Goal: Task Accomplishment & Management: Manage account settings

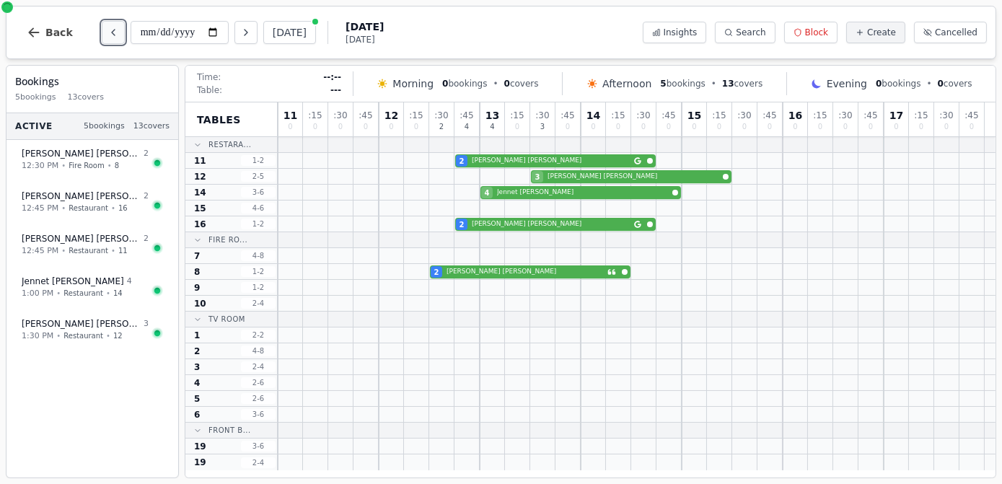
click at [107, 34] on icon "Previous day" at bounding box center [113, 33] width 12 height 12
type input "**********"
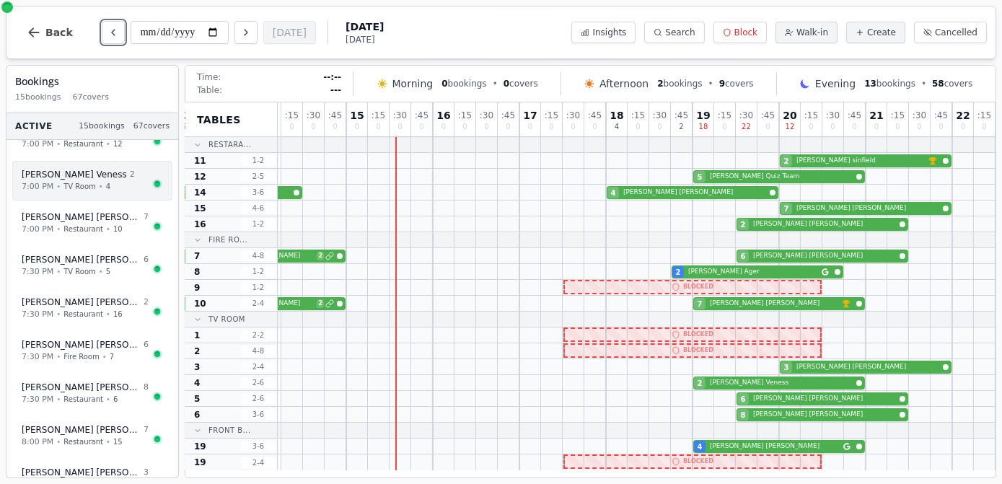
scroll to position [294, 0]
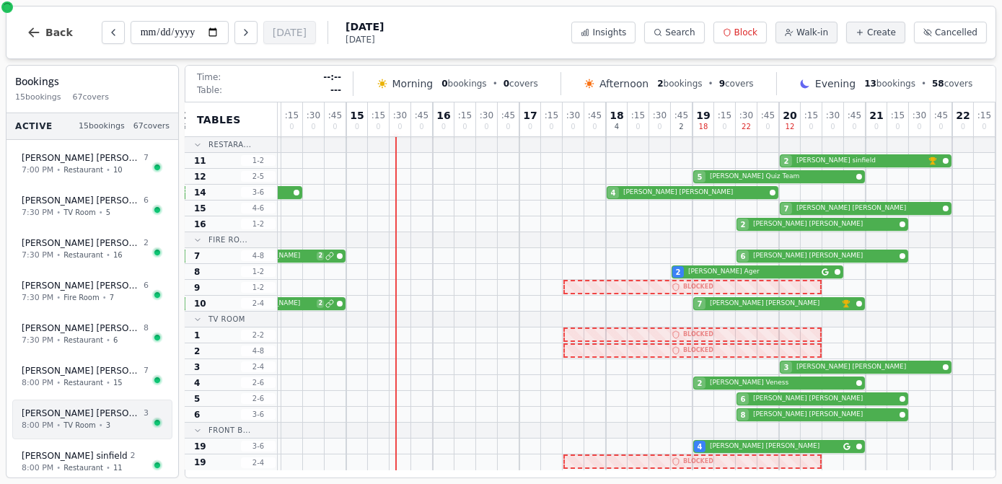
click at [88, 420] on div "8:00 PM • TV Room • 3" at bounding box center [85, 426] width 127 height 12
select select "****"
select select "*"
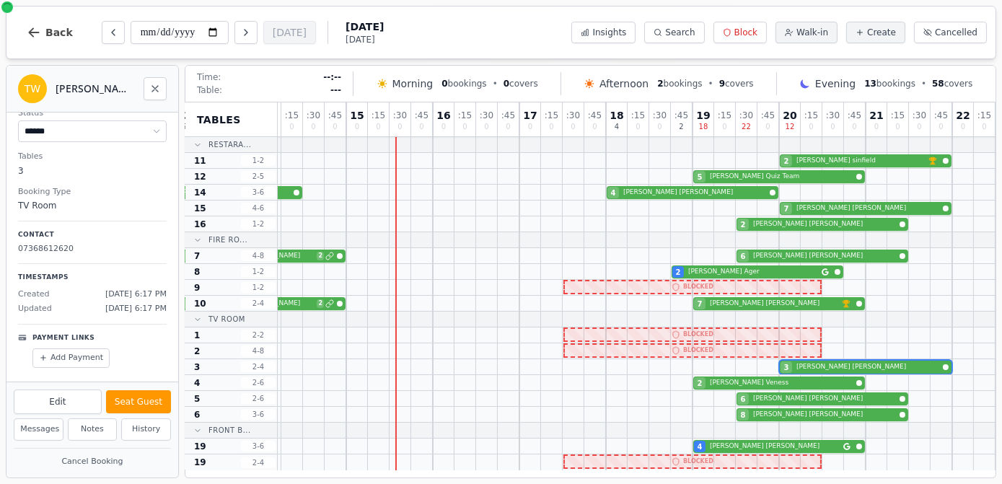
scroll to position [162, 0]
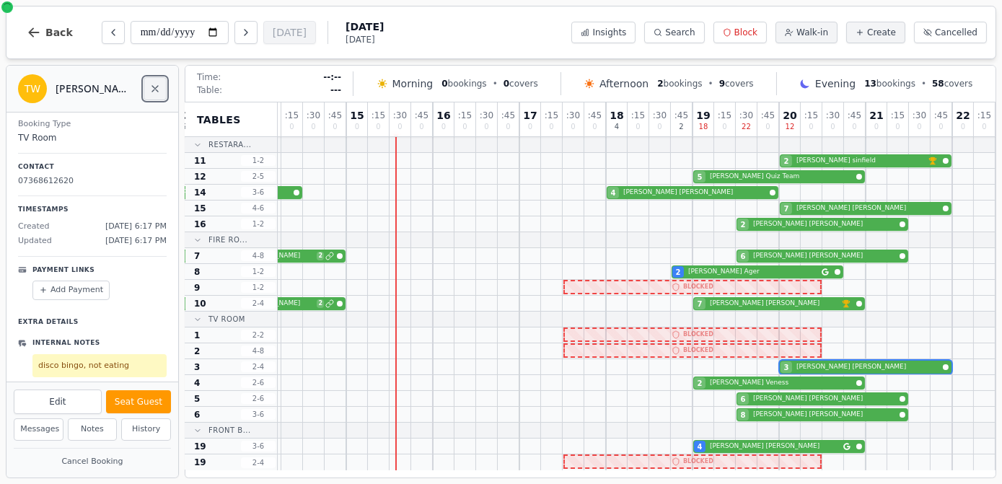
click at [146, 84] on button "Close" at bounding box center [155, 88] width 23 height 23
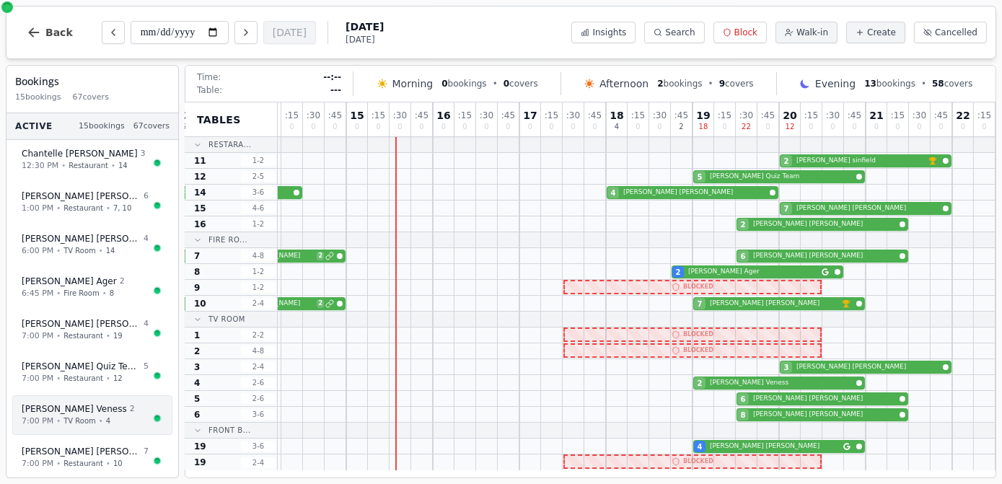
click at [87, 416] on span "TV Room" at bounding box center [79, 421] width 32 height 11
select select "****"
select select "*"
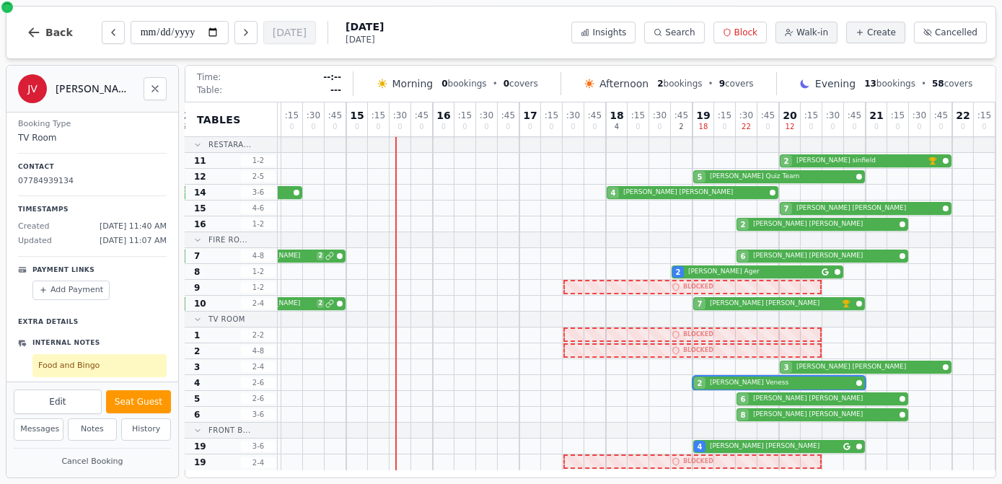
scroll to position [0, 0]
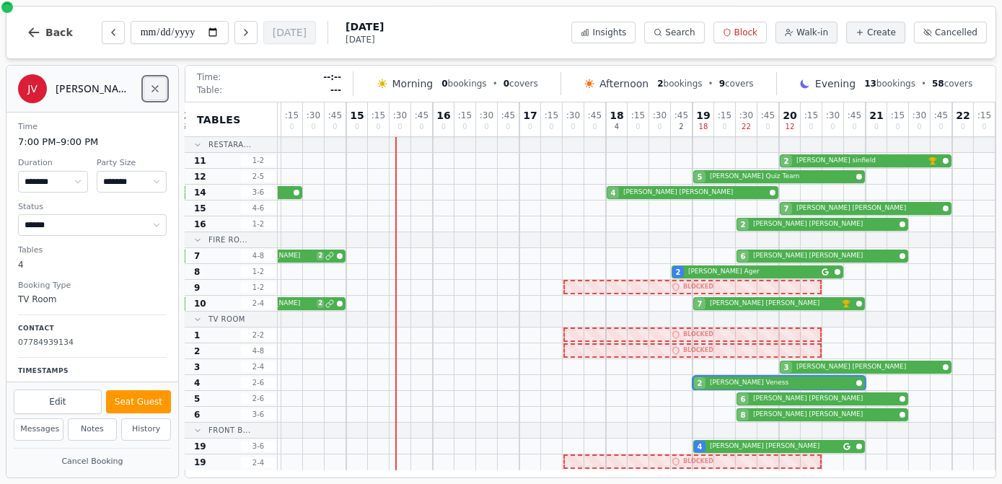
click at [159, 83] on icon "Close" at bounding box center [155, 89] width 12 height 12
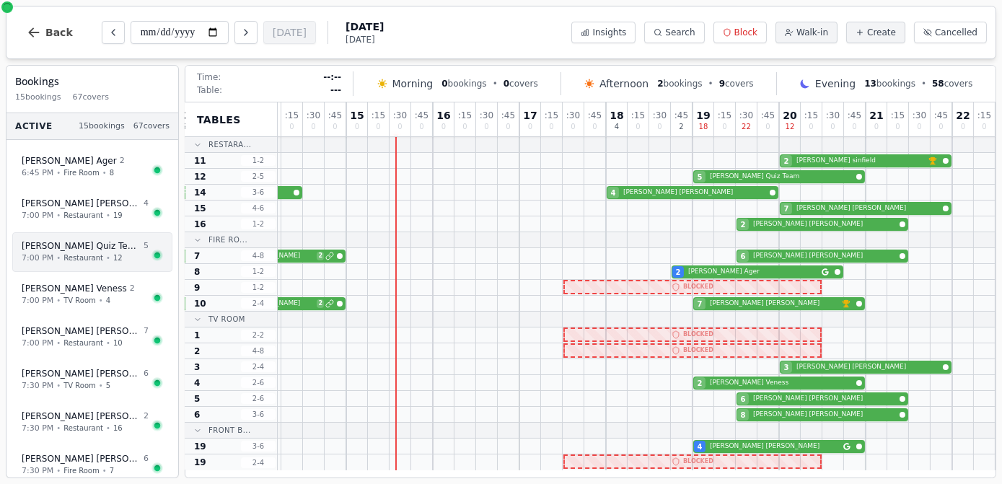
scroll to position [294, 0]
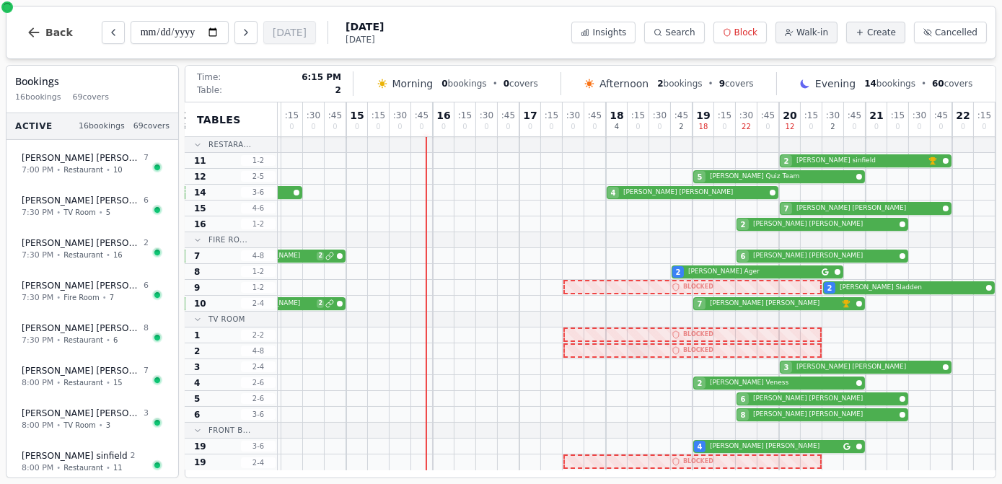
scroll to position [1, 287]
click at [854, 287] on div "2 Laura Sladden" at bounding box center [498, 288] width 996 height 16
select select "****"
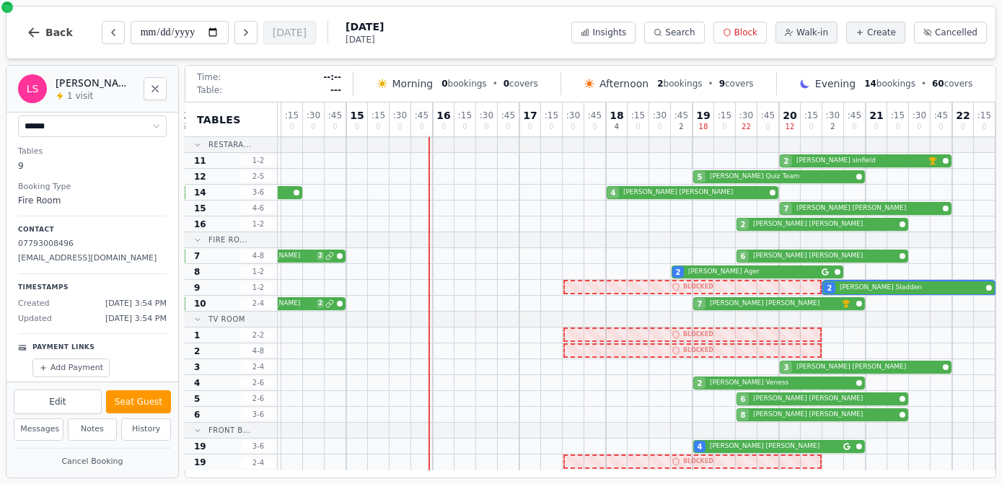
scroll to position [0, 0]
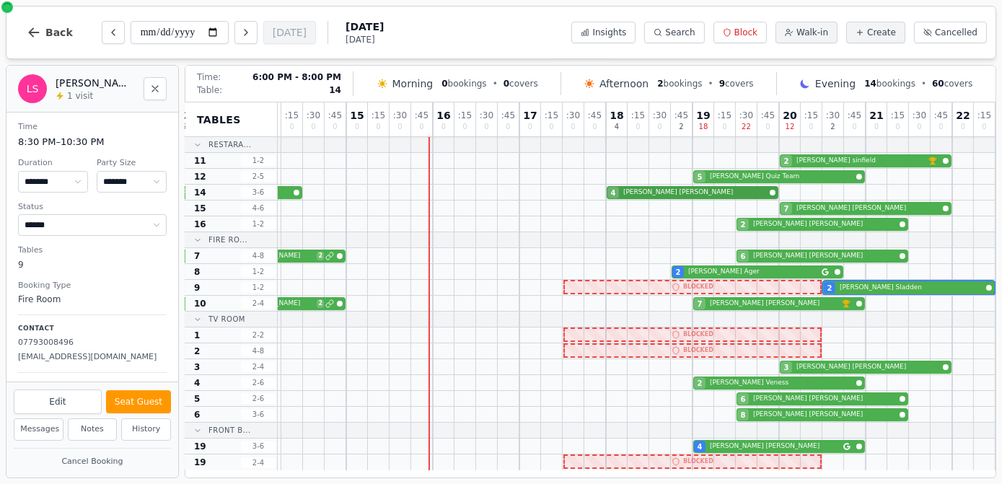
click at [678, 193] on div "3 Chantelle Regan 4 Sally Thorton" at bounding box center [498, 193] width 996 height 16
select select "*"
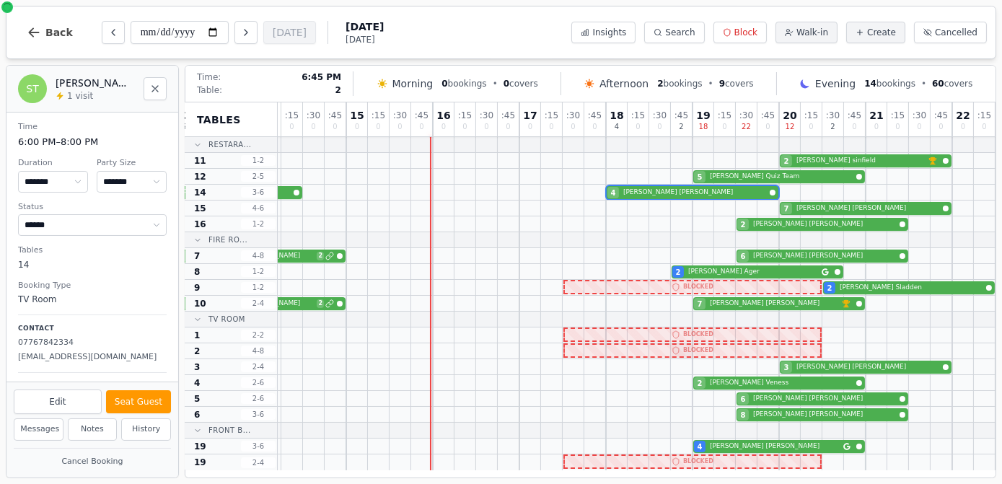
click at [677, 353] on div at bounding box center [682, 350] width 22 height 15
select select "****"
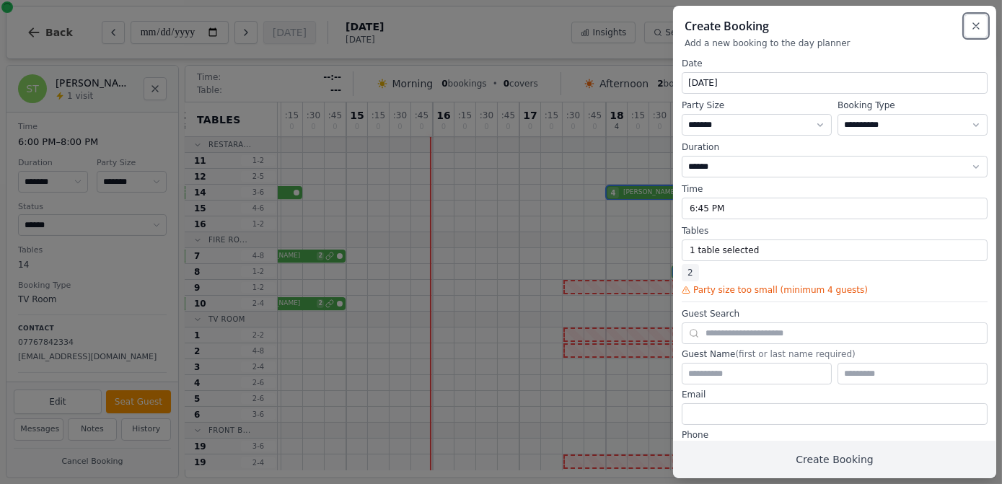
click at [973, 20] on icon "button" at bounding box center [976, 26] width 12 height 12
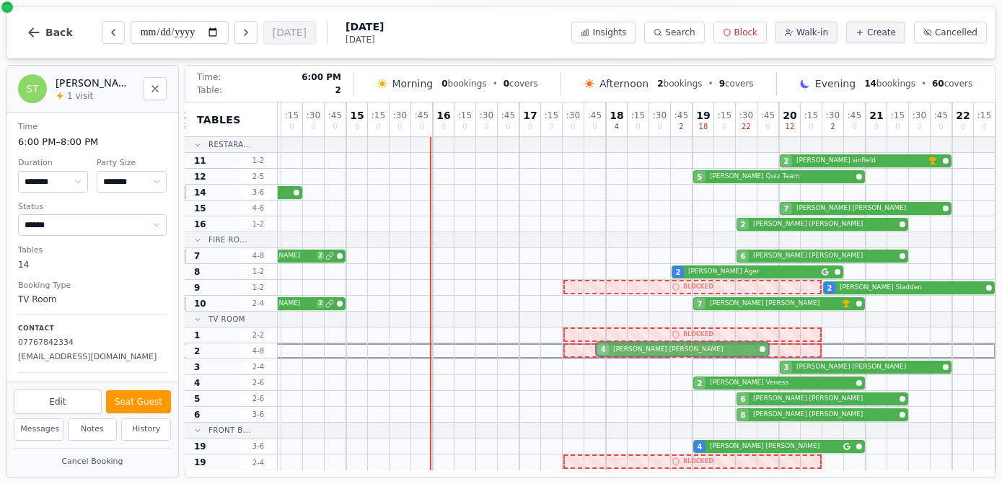
drag, startPoint x: 685, startPoint y: 192, endPoint x: 680, endPoint y: 348, distance: 156.7
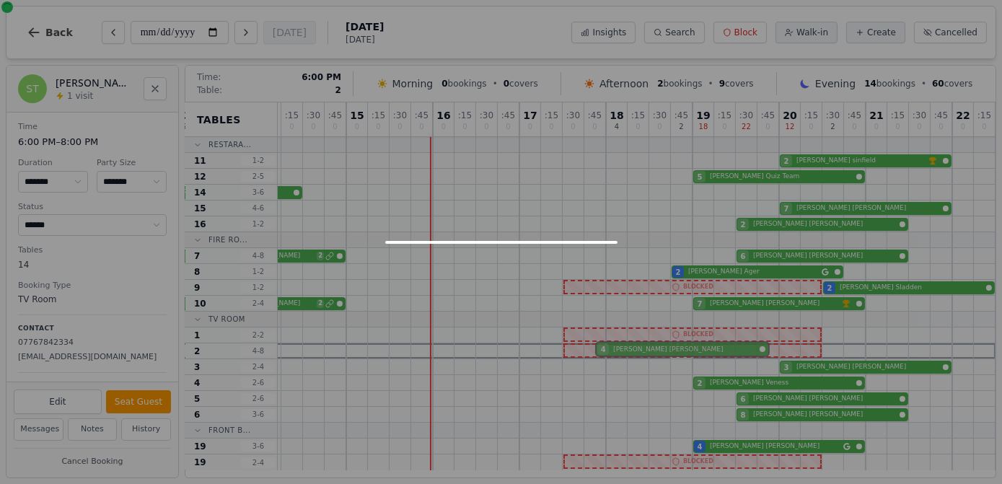
click at [680, 348] on div "11 0 : 15 0 : 30 0 : 45 0 12 0 : 15 0 : 30 3 : 45 0 13 6 : 15 0 : 30 0 : 45 0 1…" at bounding box center [498, 286] width 996 height 368
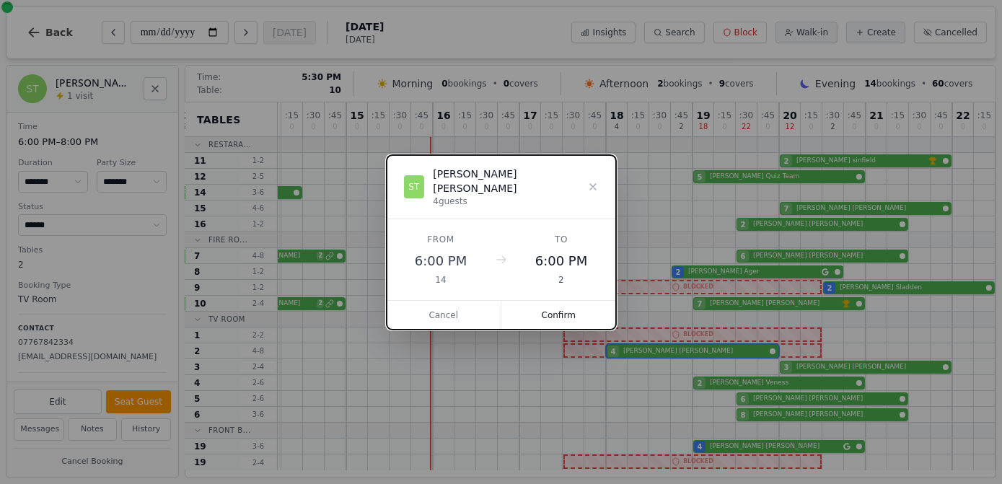
click at [561, 301] on button "Confirm" at bounding box center [558, 315] width 115 height 29
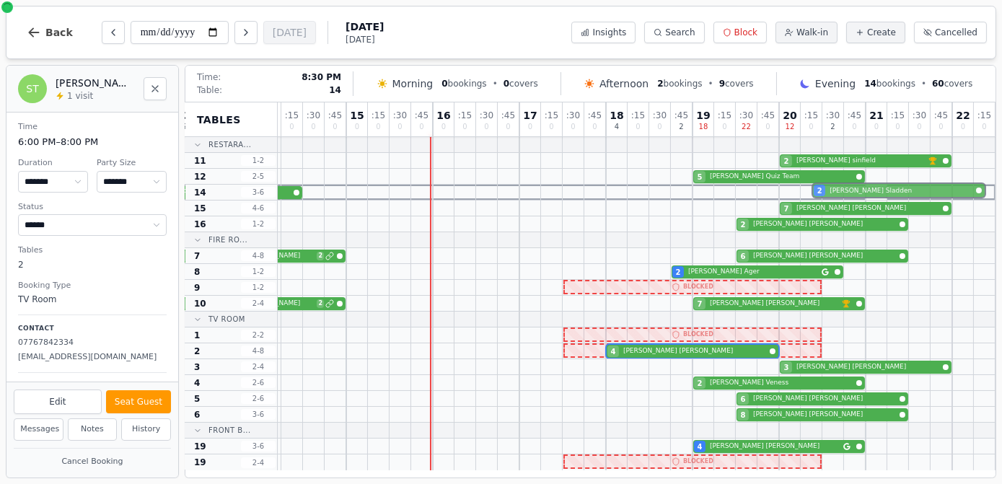
drag, startPoint x: 869, startPoint y: 286, endPoint x: 864, endPoint y: 198, distance: 88.2
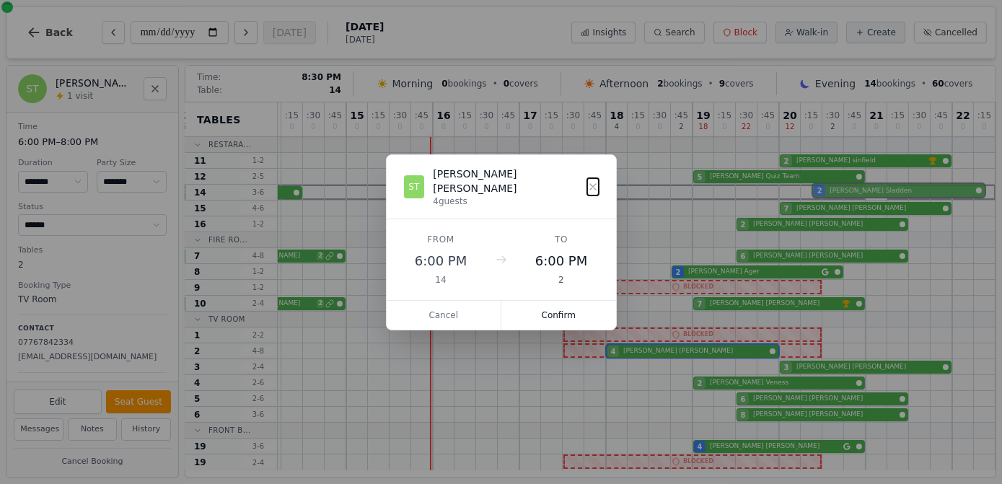
click at [864, 198] on div "11 0 : 15 0 : 30 0 : 45 0 12 0 : 15 0 : 30 3 : 45 0 13 6 : 15 0 : 30 0 : 45 0 1…" at bounding box center [498, 286] width 996 height 368
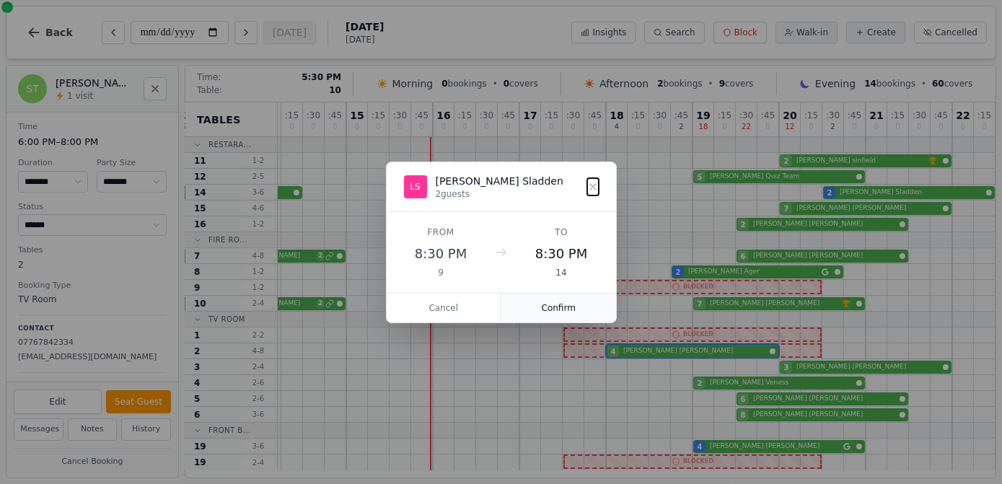
click at [563, 310] on button "Confirm" at bounding box center [558, 308] width 115 height 29
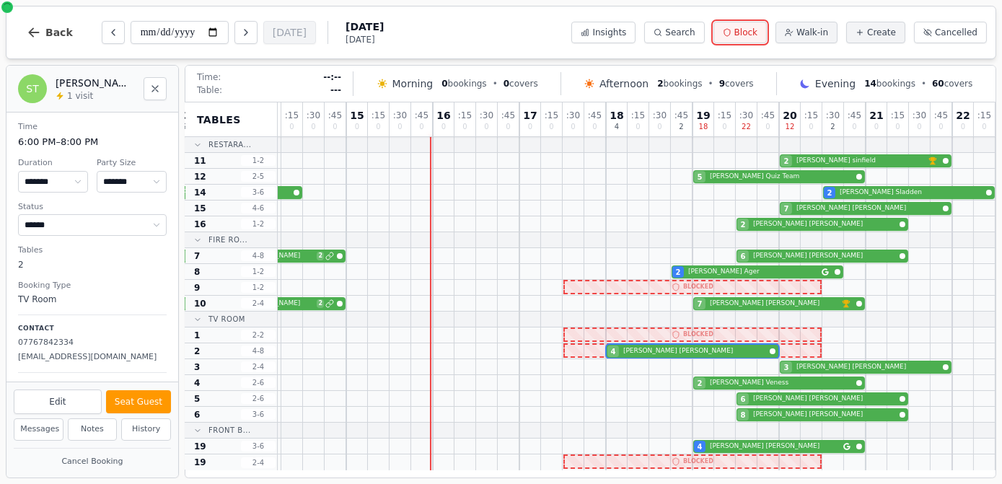
click at [753, 37] on span "Block" at bounding box center [745, 33] width 23 height 12
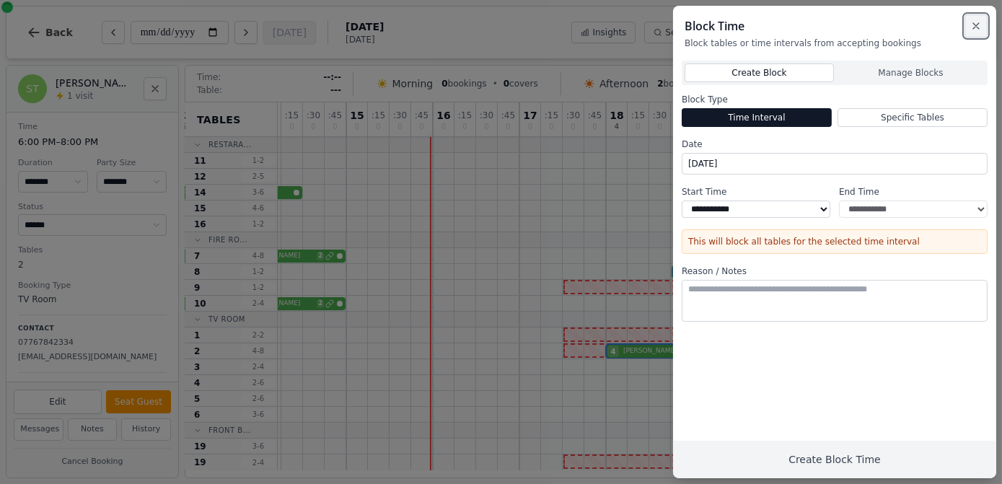
click at [973, 27] on icon "button" at bounding box center [976, 26] width 12 height 12
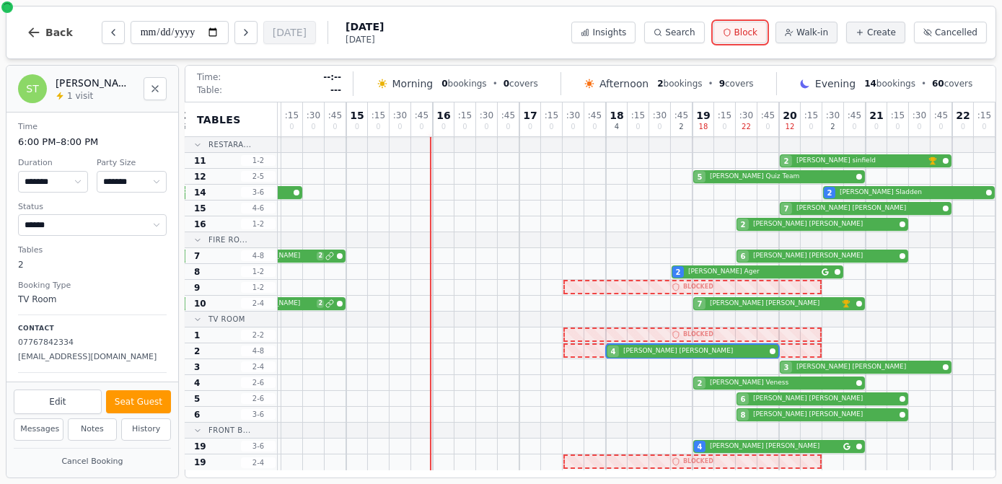
click at [758, 30] on span "Block" at bounding box center [745, 33] width 23 height 12
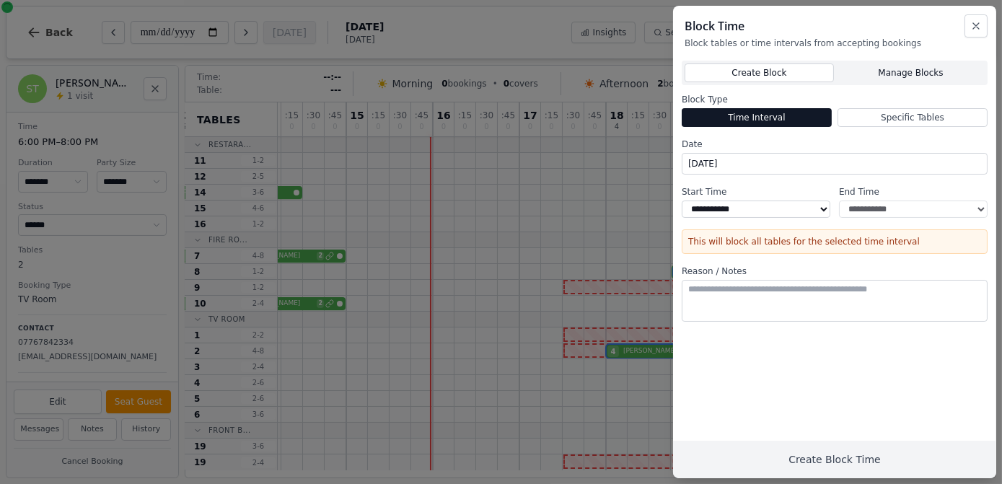
click at [869, 74] on button "Manage Blocks" at bounding box center [911, 72] width 148 height 19
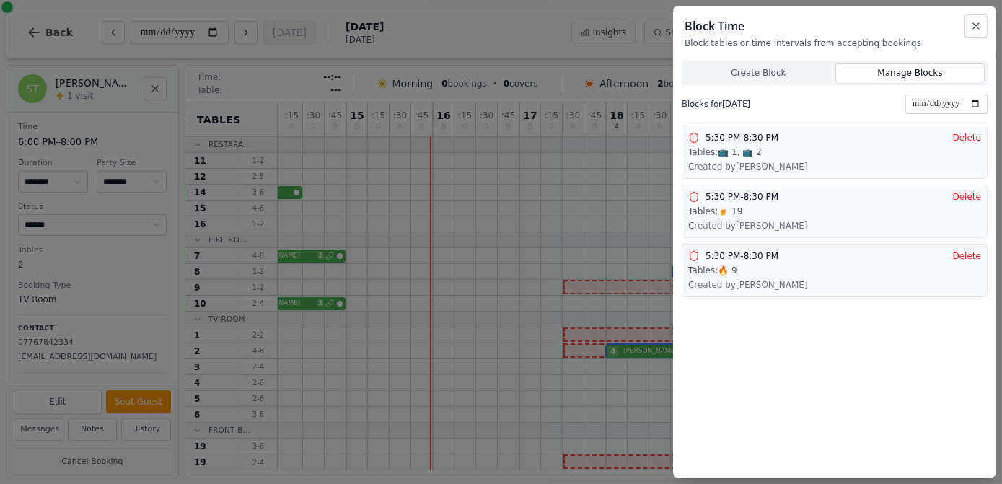
click at [762, 136] on span "5:30 PM - 8:30 PM" at bounding box center [742, 138] width 73 height 12
click at [747, 222] on p "Created by Florence Bull" at bounding box center [748, 226] width 120 height 12
click at [740, 273] on div "5:30 PM - 8:30 PM Tables: 🔥 9 Created by Florence Bull" at bounding box center [748, 270] width 120 height 40
click at [802, 168] on div "5:30 PM - 8:30 PM Tables: 📺 1, 📺 2 Created by Florence Bull Delete" at bounding box center [834, 152] width 293 height 40
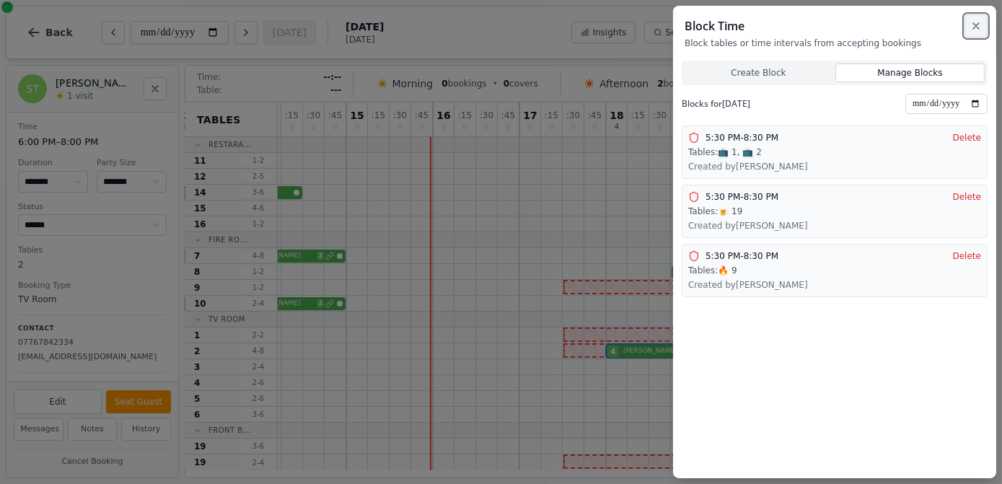
click at [972, 24] on icon "button" at bounding box center [976, 26] width 12 height 12
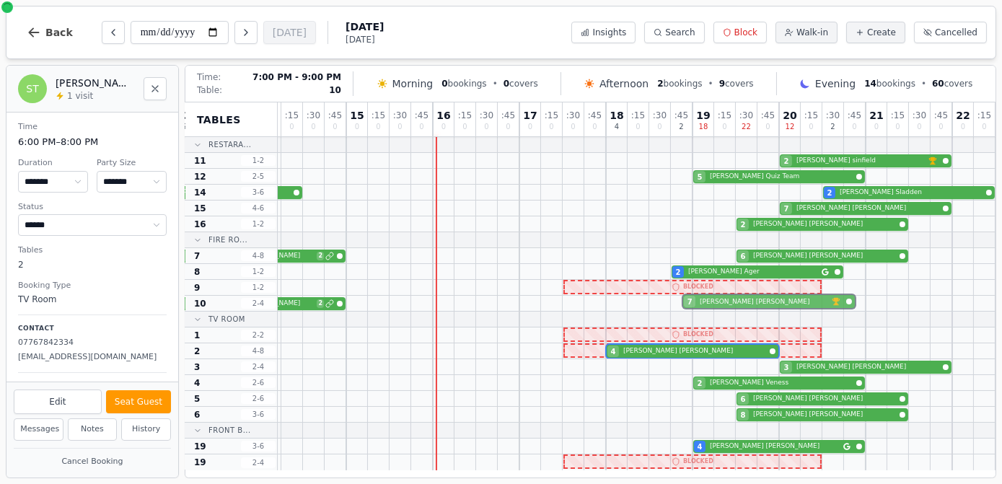
click at [723, 302] on div "6 Sherry Dalton 2 7 debbie turner VIP customer (10 visits)" at bounding box center [498, 304] width 996 height 16
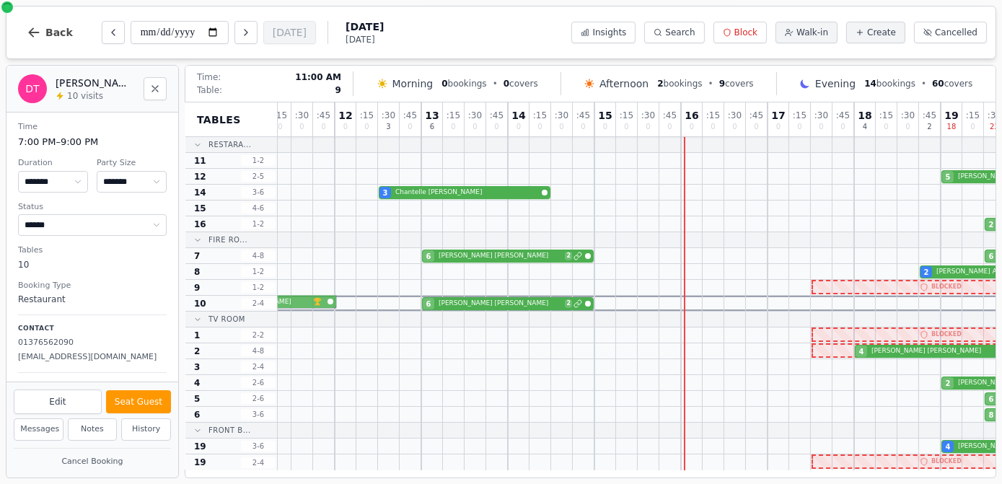
scroll to position [1, 30]
drag, startPoint x: 723, startPoint y: 302, endPoint x: 184, endPoint y: 288, distance: 539.1
click at [184, 288] on div "DT debbie turner 7 guests Date : Saturday, 23 August 2025 Time : 7:00 PM - 9:00…" at bounding box center [501, 271] width 991 height 413
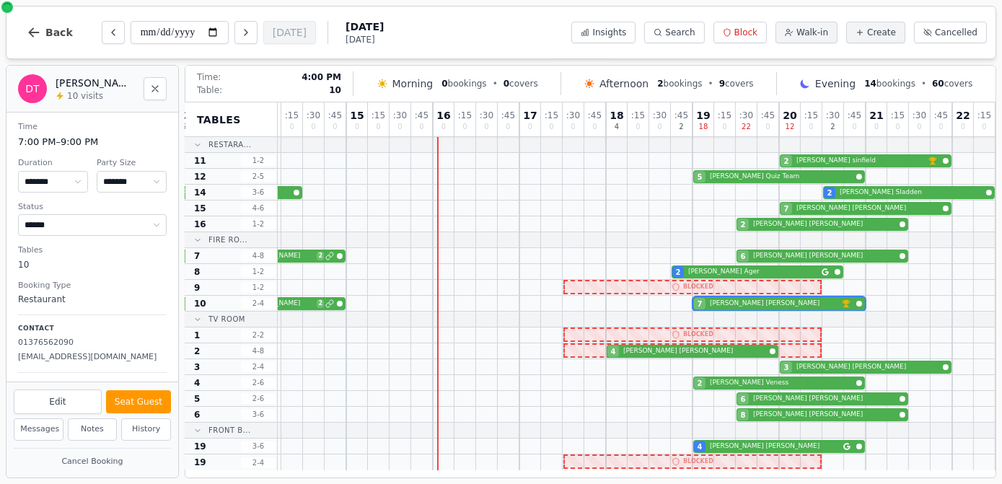
scroll to position [1, 286]
click at [769, 253] on div "6 Sherry Dalton 2 6 Jen Westall" at bounding box center [498, 256] width 996 height 16
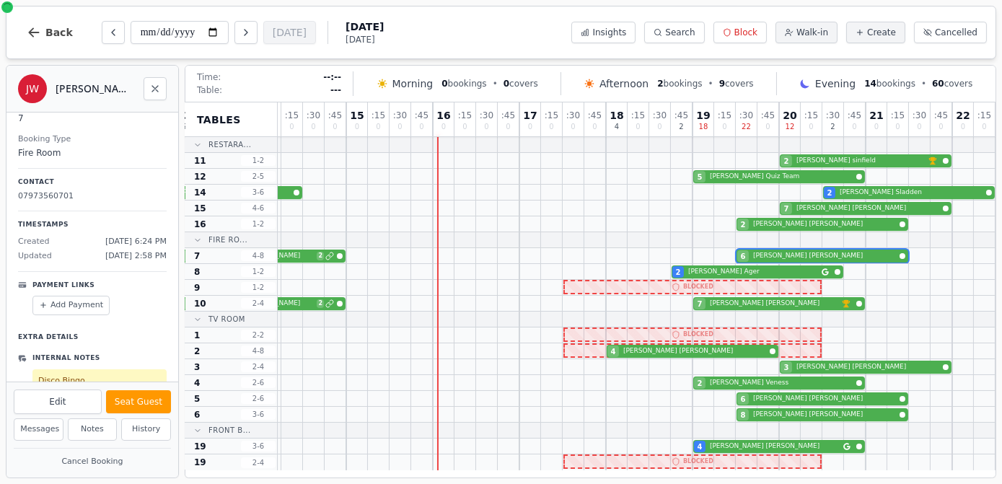
scroll to position [162, 0]
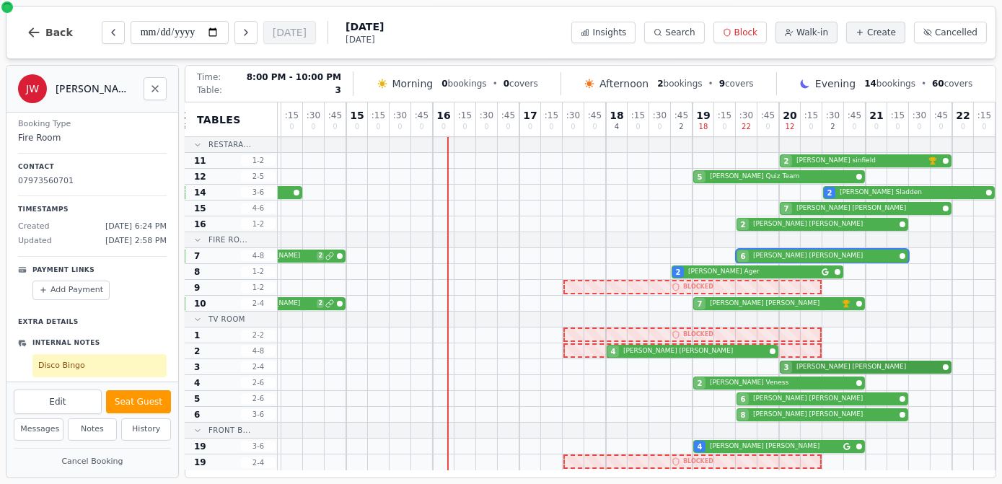
click at [836, 368] on div "3 Tina Wade" at bounding box center [498, 367] width 996 height 16
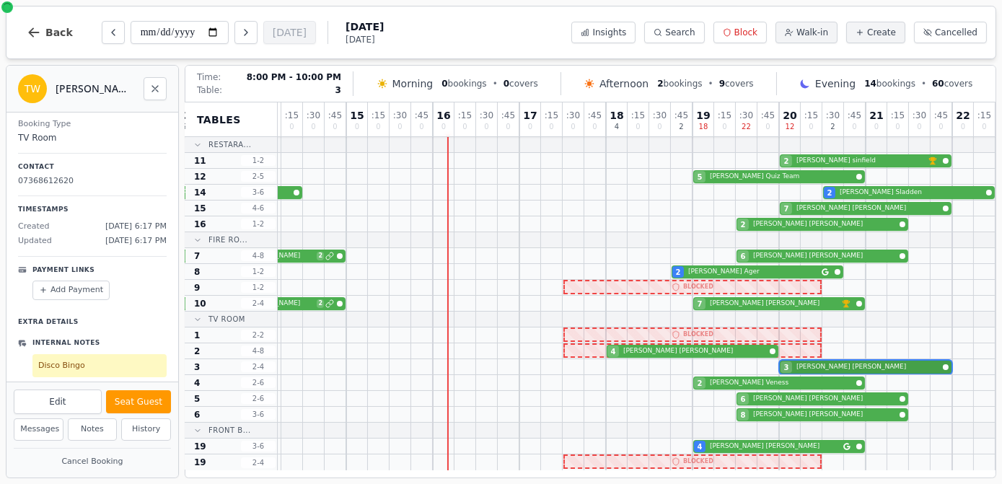
select select "*"
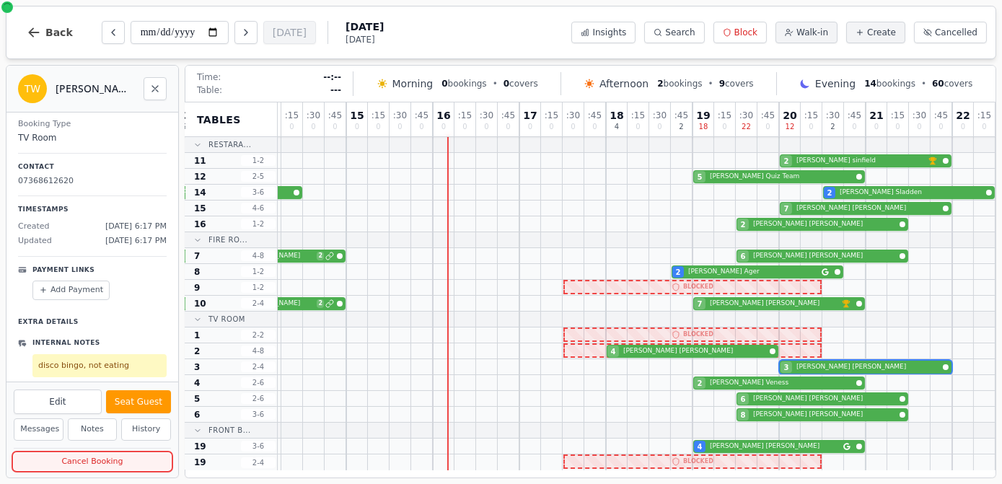
click at [85, 466] on button "Cancel Booking" at bounding box center [92, 462] width 157 height 18
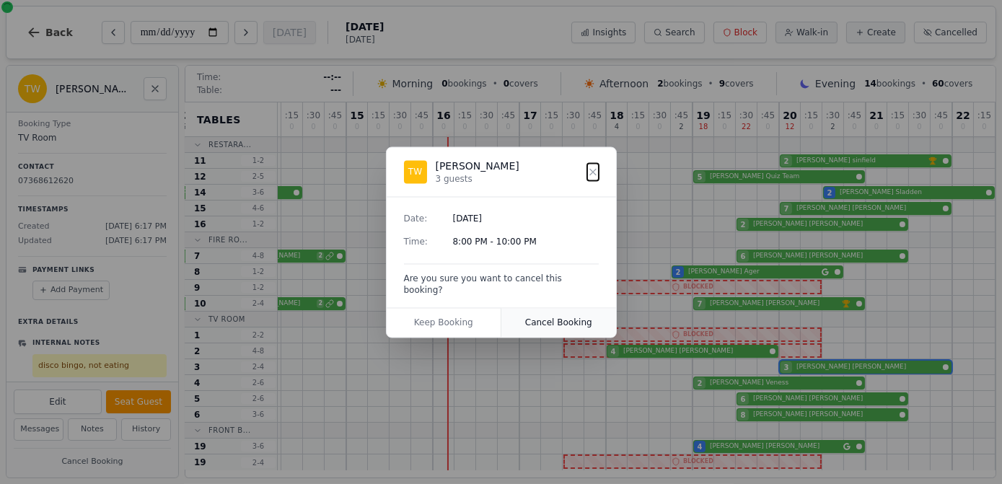
click at [550, 316] on button "Cancel Booking" at bounding box center [558, 322] width 115 height 29
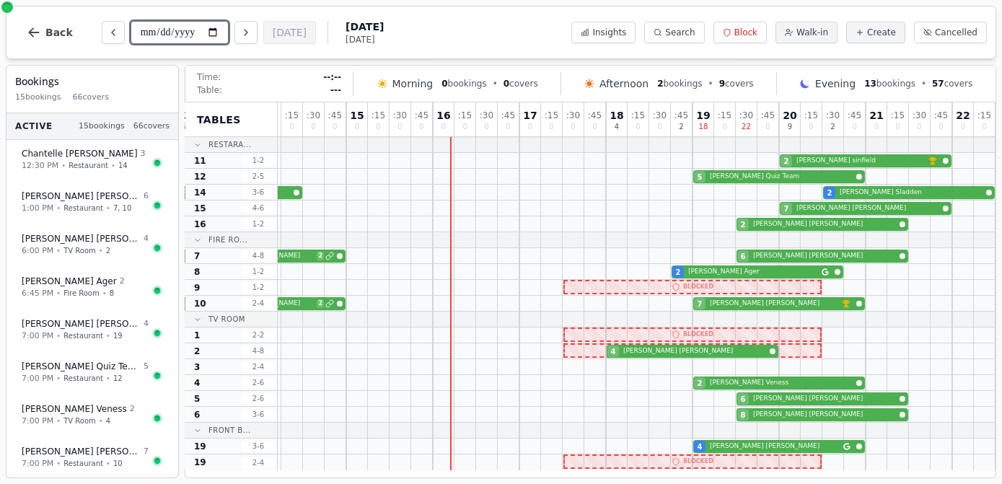
click at [221, 31] on input "**********" at bounding box center [180, 32] width 98 height 23
click at [214, 32] on input "**********" at bounding box center [180, 32] width 98 height 23
type input "**********"
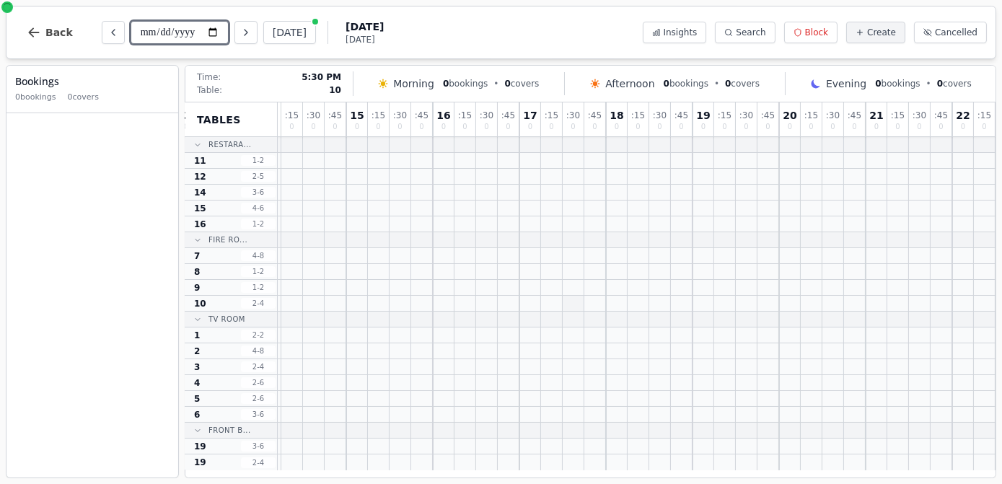
scroll to position [1, 0]
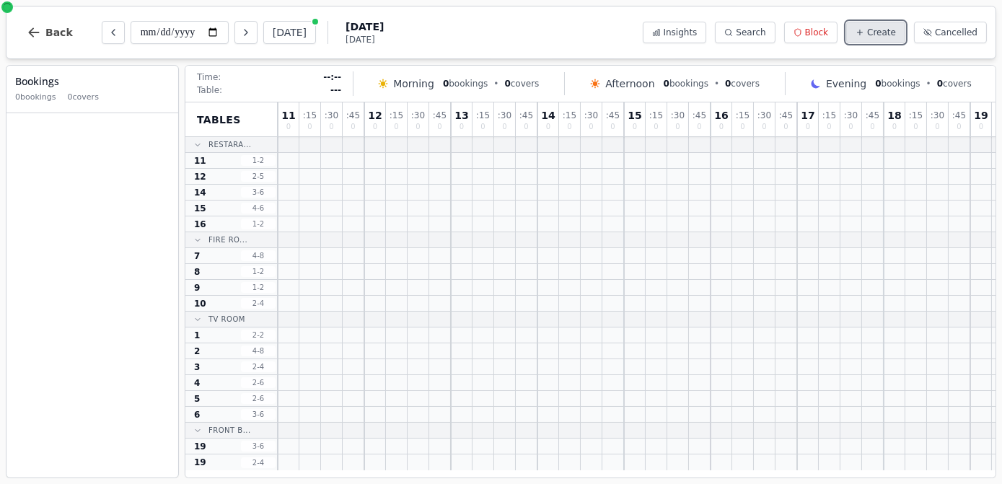
click at [864, 35] on icon at bounding box center [860, 32] width 9 height 9
select select "****"
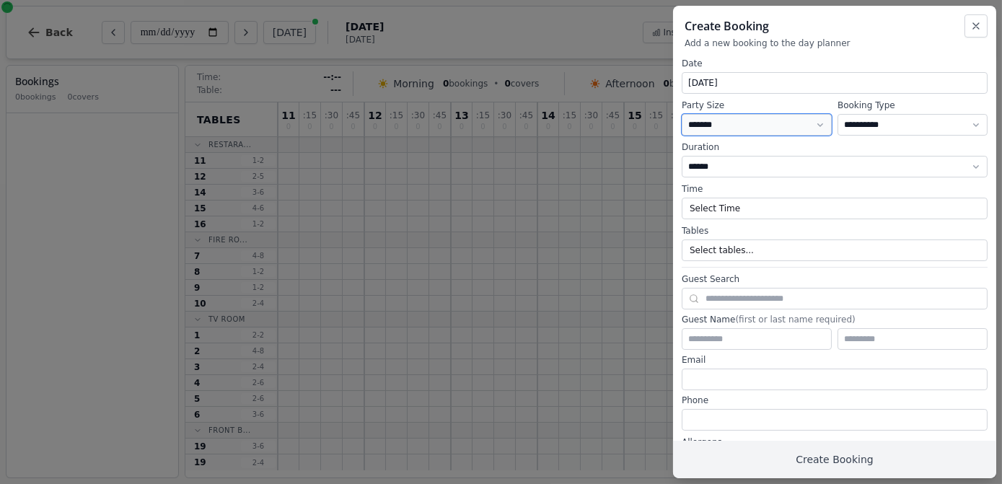
click at [787, 122] on select "* ***** * ****** * ****** * ****** * ****** * ****** * ****** * ****** * ******…" at bounding box center [757, 125] width 150 height 22
select select "*"
click at [682, 114] on select "* ***** * ****** * ****** * ****** * ****** * ****** * ****** * ****** * ******…" at bounding box center [757, 125] width 150 height 22
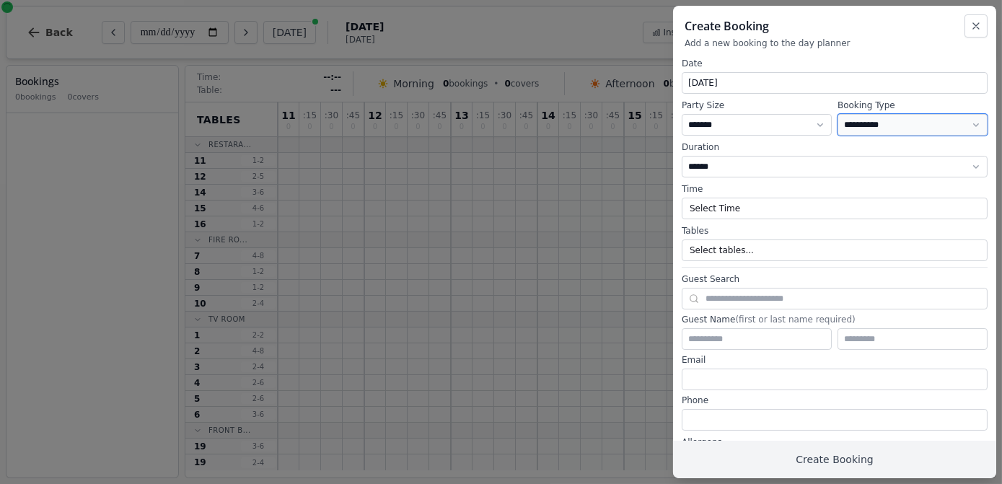
click at [920, 123] on select "**********" at bounding box center [913, 125] width 150 height 22
select select "**********"
click at [838, 114] on select "**********" at bounding box center [913, 125] width 150 height 22
click at [781, 214] on button "Select Time" at bounding box center [835, 209] width 306 height 22
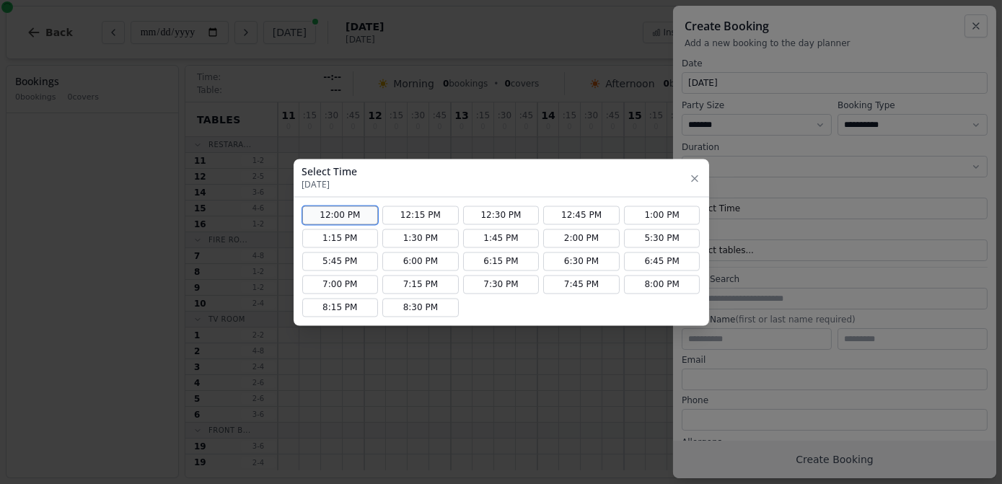
click at [371, 214] on button "12:00 PM" at bounding box center [340, 215] width 76 height 19
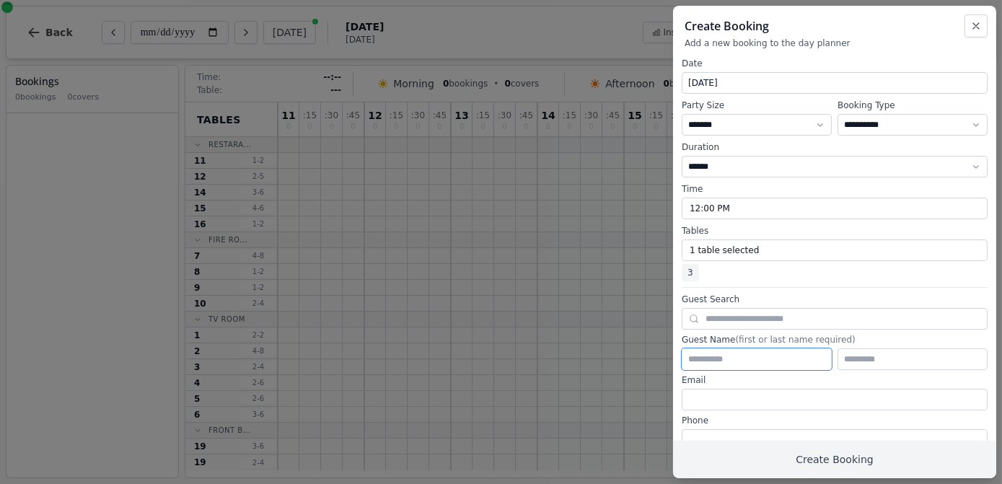
click at [727, 358] on input "text" at bounding box center [757, 359] width 150 height 22
type input "*****"
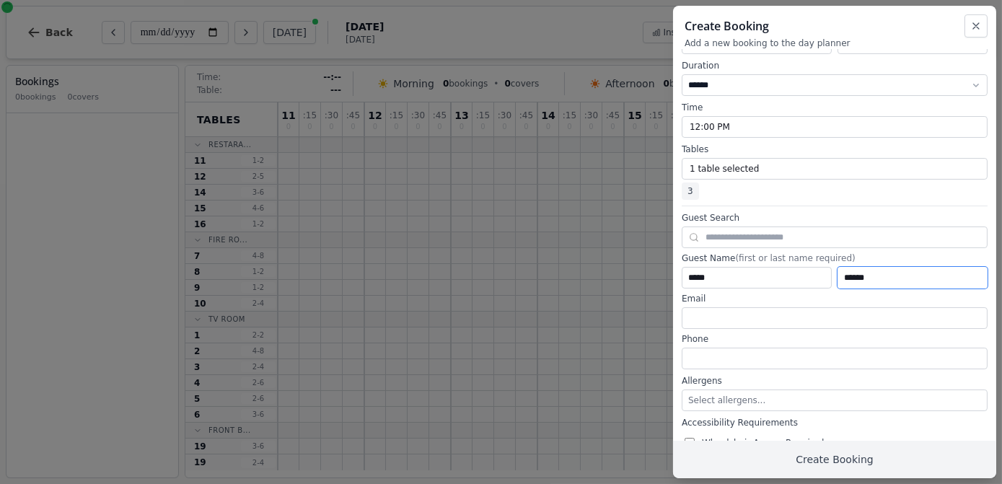
scroll to position [102, 0]
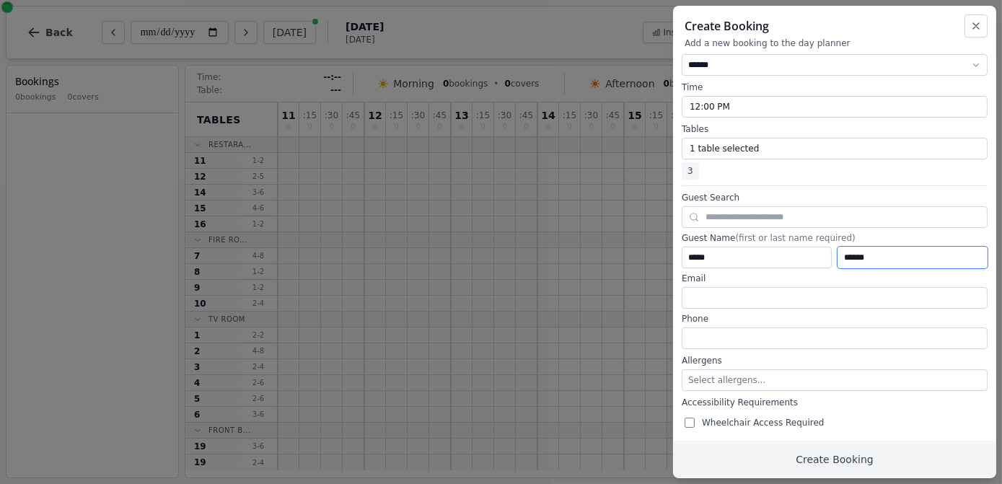
type input "******"
click at [706, 338] on input "tel" at bounding box center [835, 339] width 306 height 22
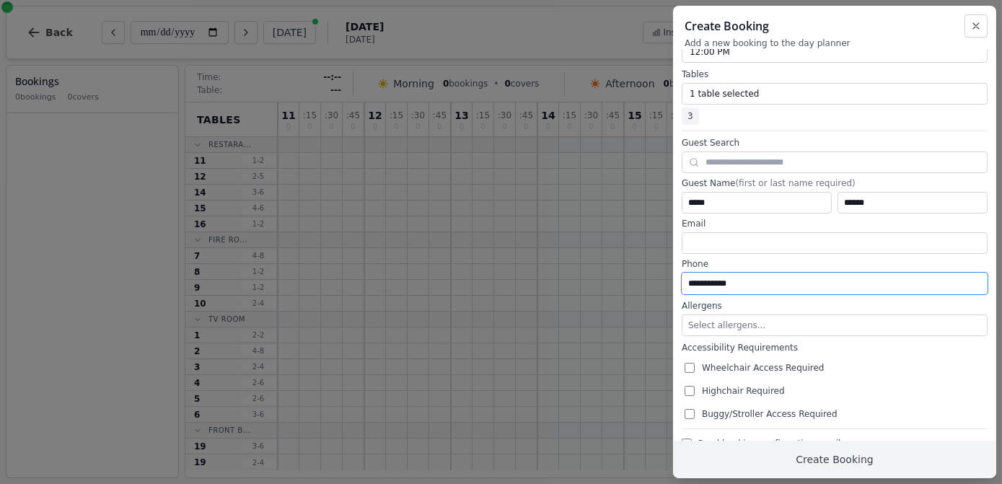
scroll to position [180, 0]
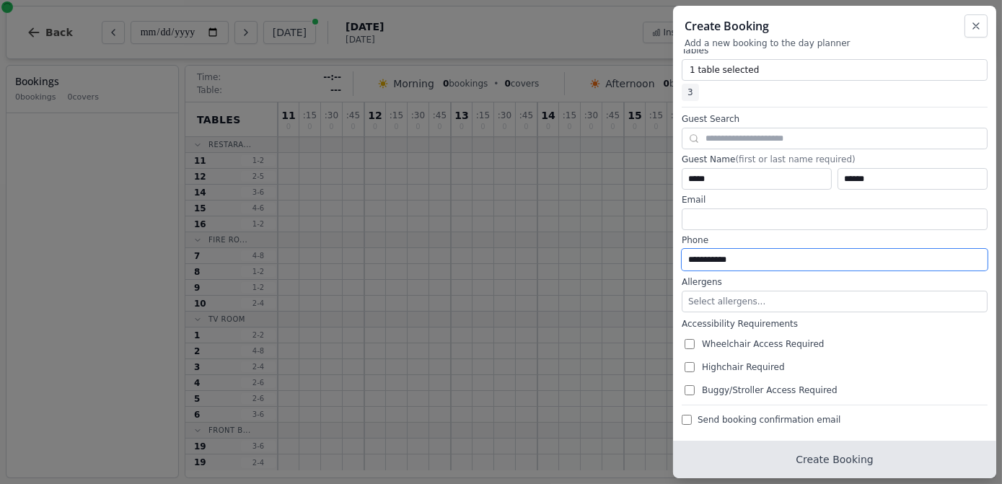
type input "**********"
click at [821, 453] on button "Create Booking" at bounding box center [834, 460] width 323 height 38
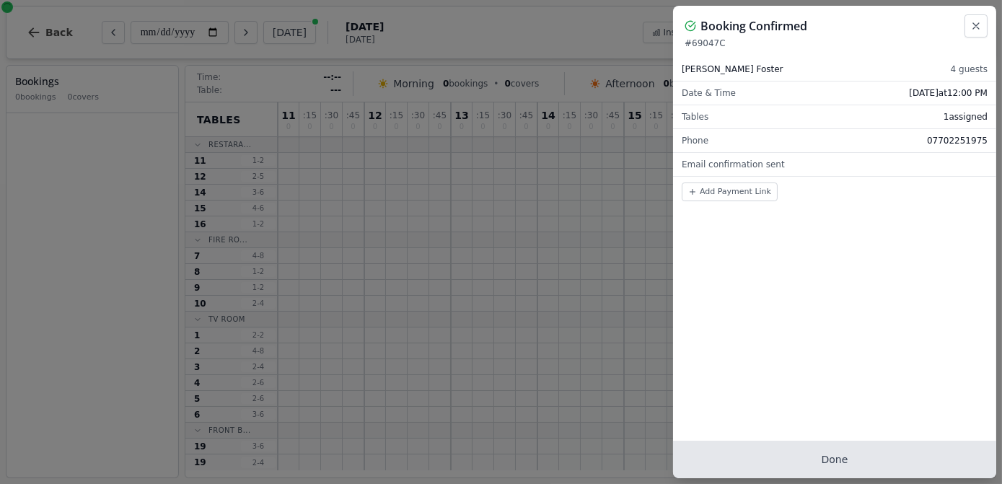
scroll to position [0, 0]
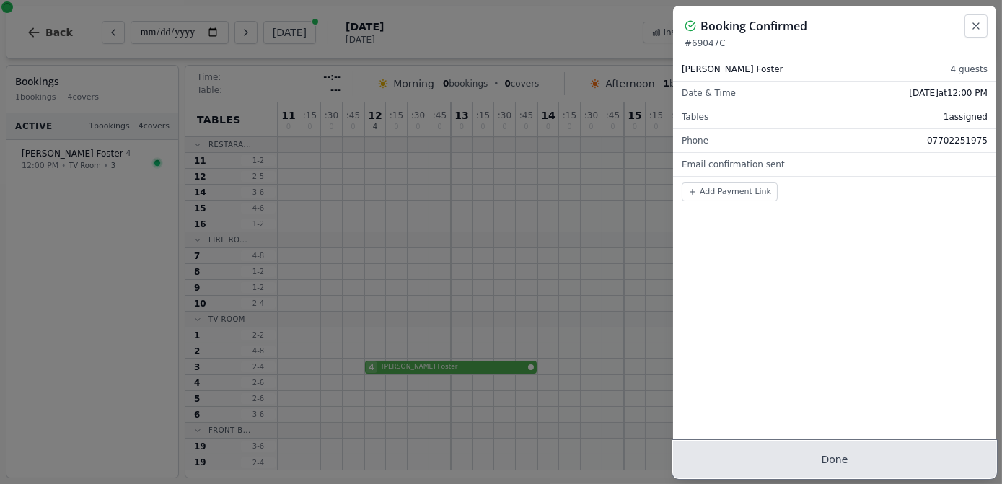
click at [821, 453] on button "Done" at bounding box center [834, 460] width 323 height 38
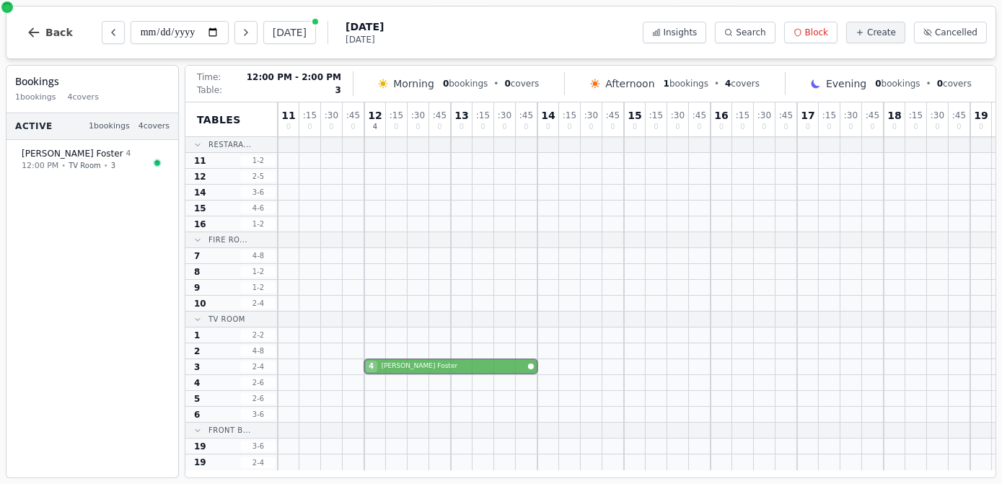
click at [471, 368] on div "4 Kevin Foster" at bounding box center [776, 367] width 996 height 16
select select "****"
select select "*"
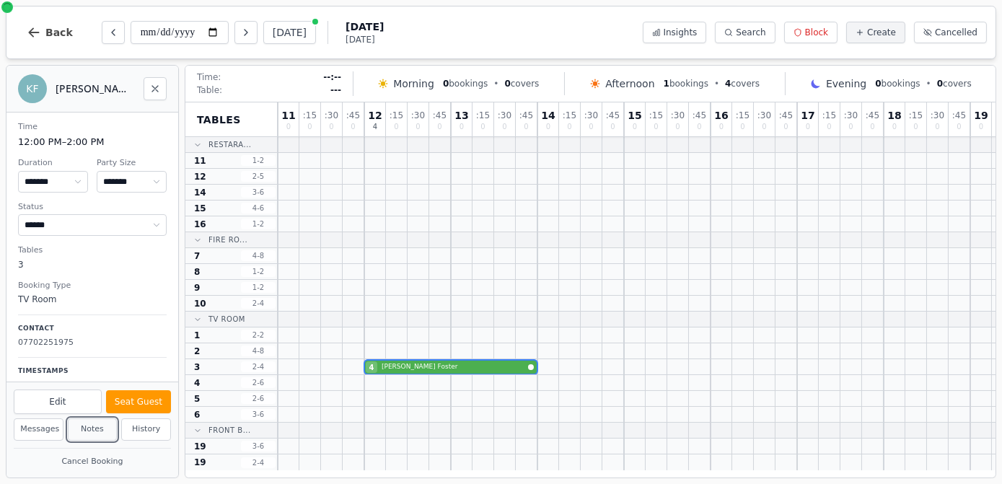
click at [88, 436] on button "Notes" at bounding box center [93, 429] width 50 height 22
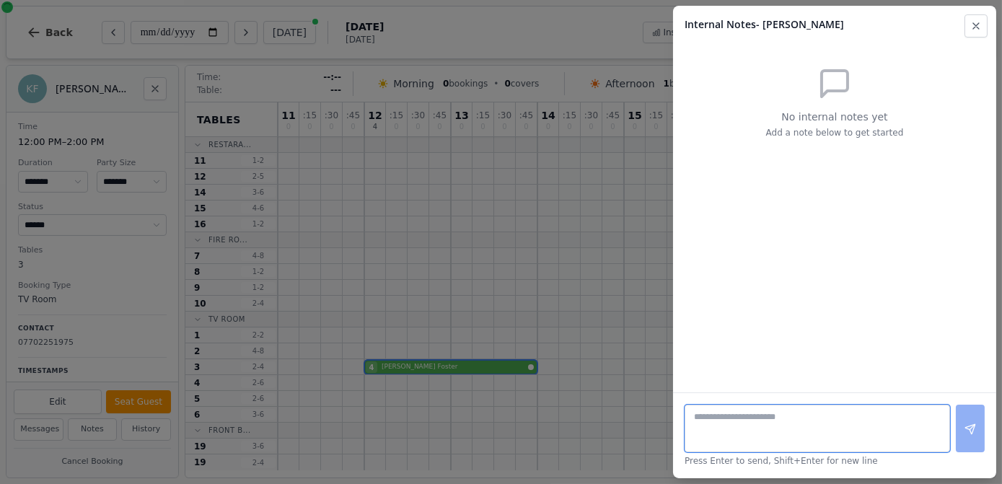
click at [852, 426] on textarea at bounding box center [818, 429] width 266 height 48
type textarea "***"
click at [973, 429] on icon at bounding box center [971, 430] width 12 height 12
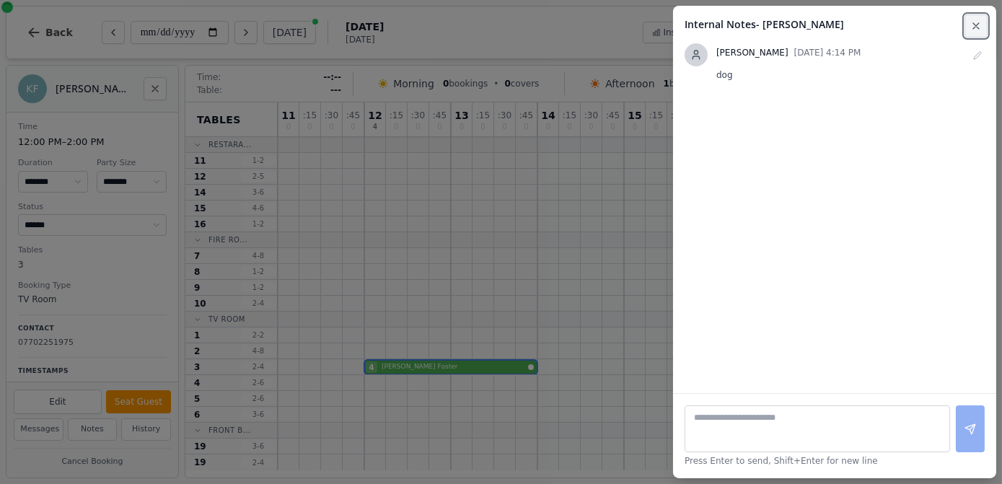
click at [971, 22] on icon "button" at bounding box center [976, 26] width 12 height 12
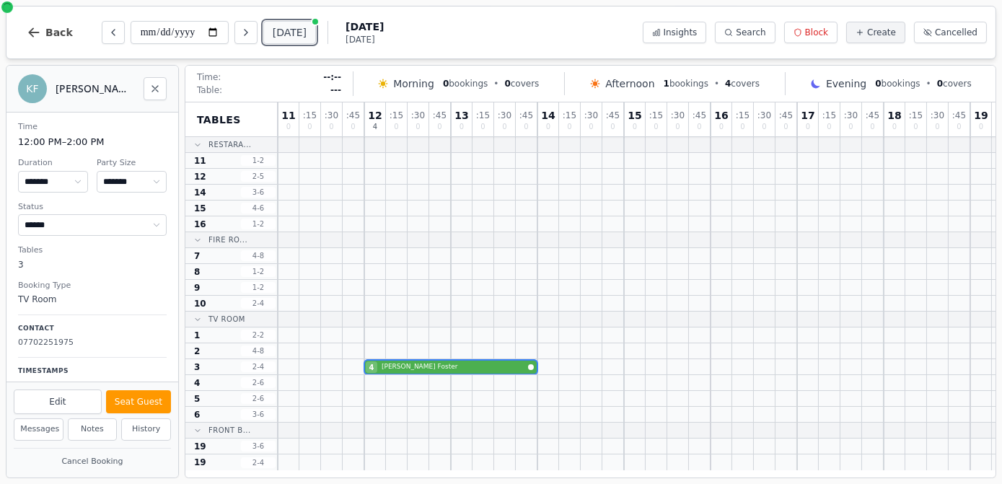
click at [283, 35] on button "[DATE]" at bounding box center [289, 32] width 53 height 23
type input "**********"
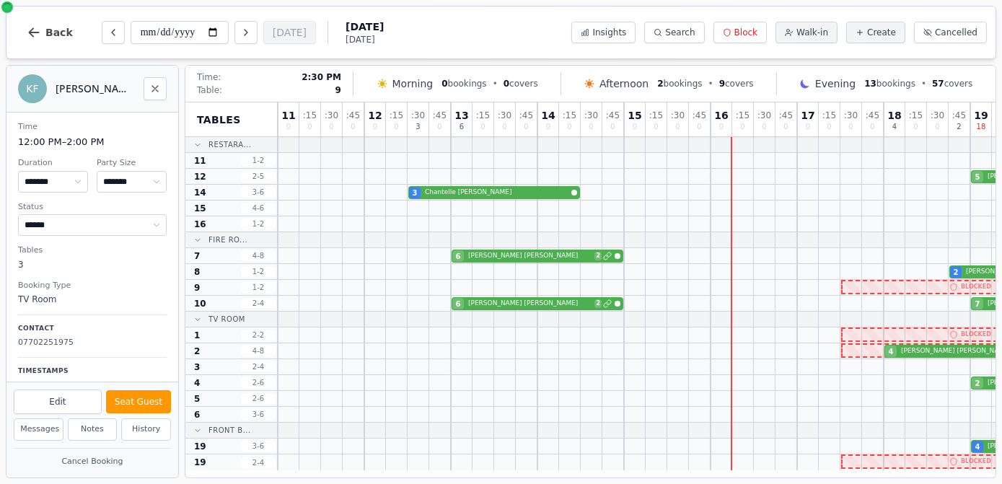
scroll to position [0, 287]
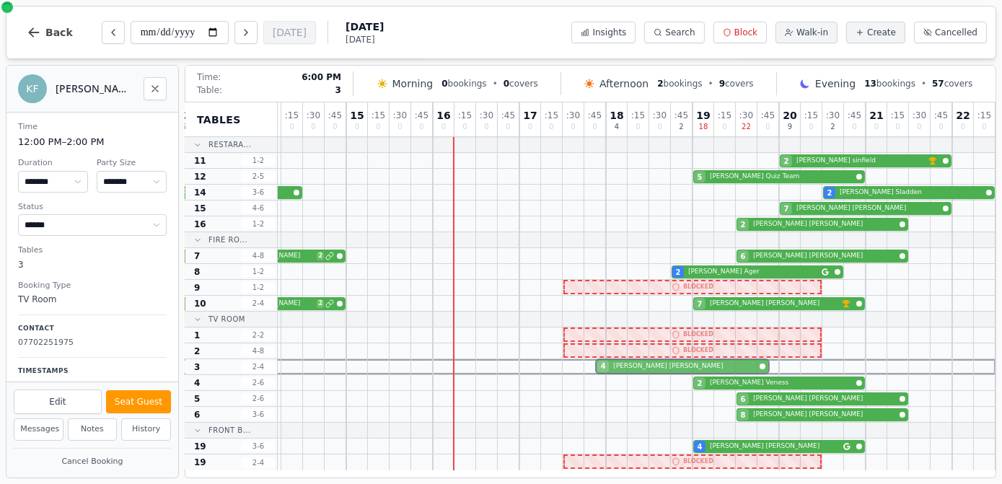
drag, startPoint x: 693, startPoint y: 354, endPoint x: 693, endPoint y: 362, distance: 8.7
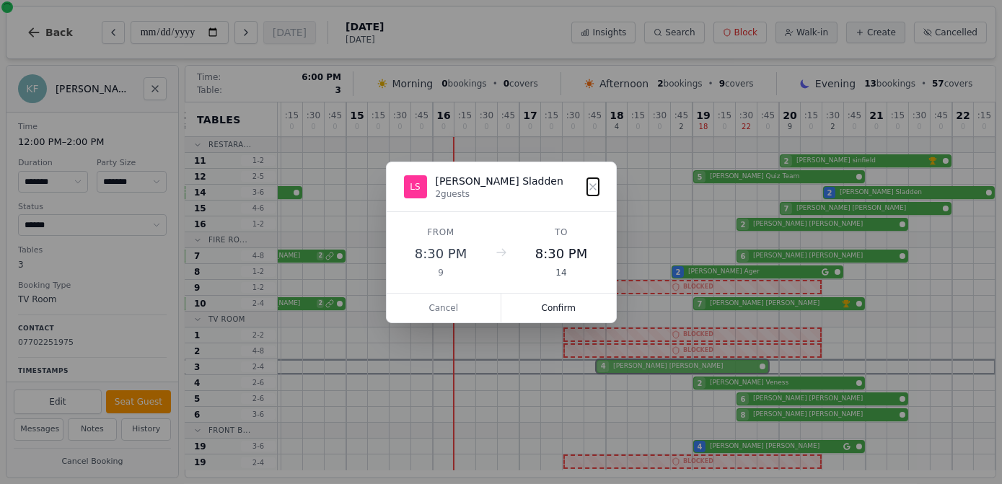
click at [693, 362] on div "11 0 : 15 0 : 30 0 : 45 0 12 0 : 15 0 : 30 3 : 45 0 13 6 : 15 0 : 30 0 : 45 0 1…" at bounding box center [498, 286] width 996 height 368
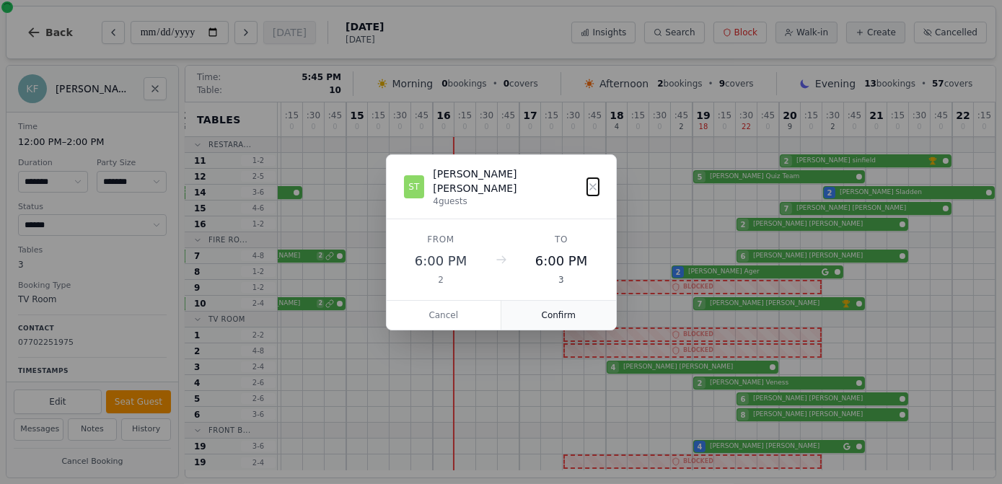
click at [583, 302] on button "Confirm" at bounding box center [558, 315] width 115 height 29
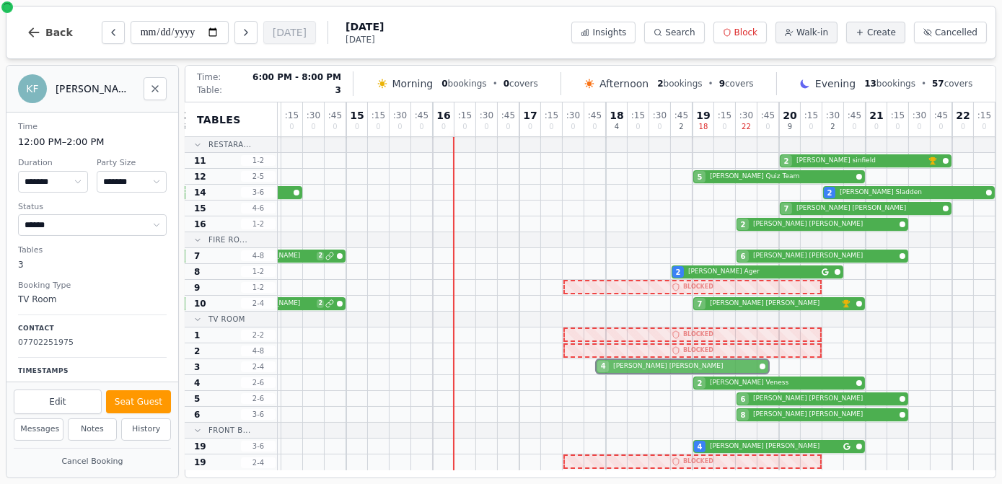
click at [656, 368] on div "4 Sally Thorton" at bounding box center [498, 367] width 996 height 16
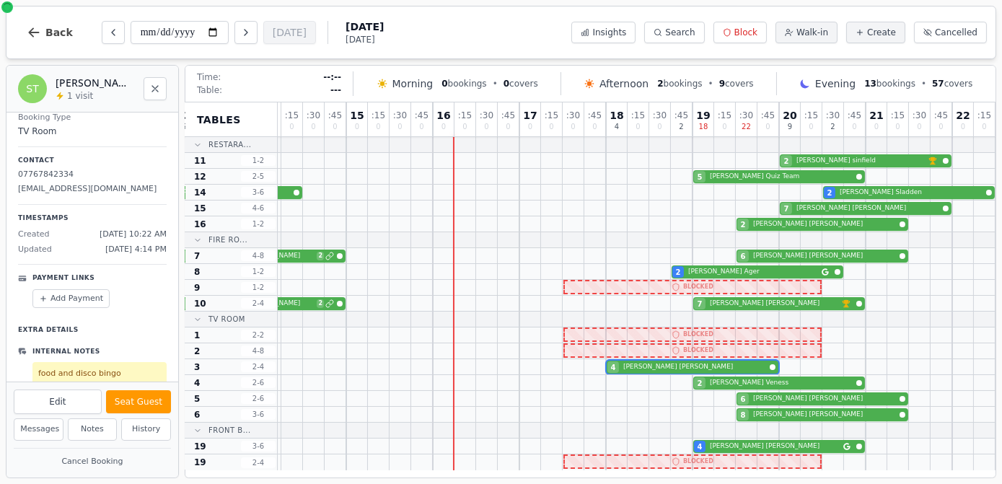
scroll to position [169, 0]
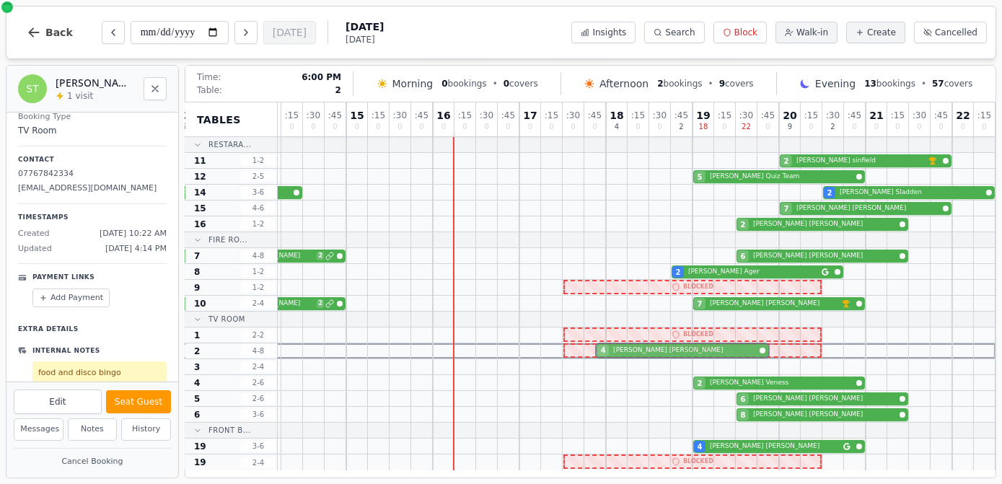
drag, startPoint x: 685, startPoint y: 365, endPoint x: 685, endPoint y: 349, distance: 15.9
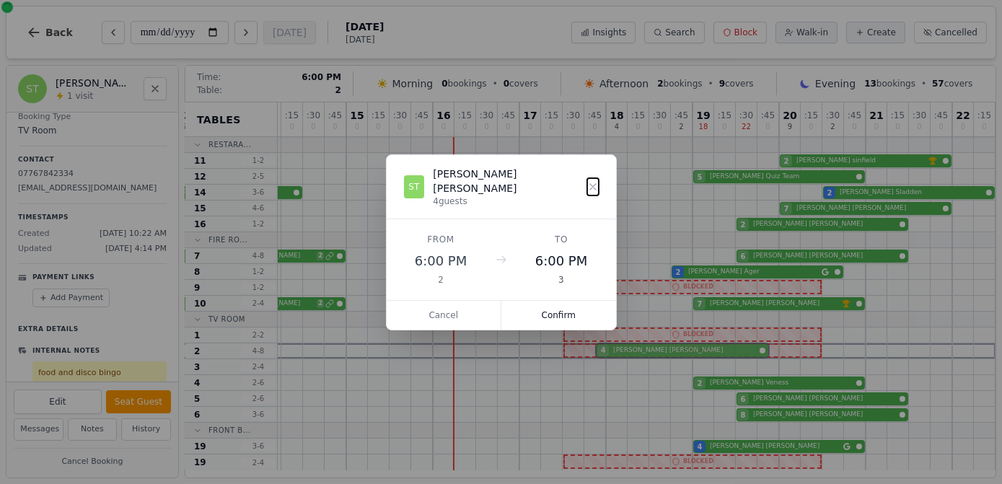
click at [687, 349] on div "11 0 : 15 0 : 30 0 : 45 0 12 0 : 15 0 : 30 3 : 45 0 13 6 : 15 0 : 30 0 : 45 0 1…" at bounding box center [498, 286] width 996 height 368
click at [559, 309] on button "Confirm" at bounding box center [558, 315] width 115 height 29
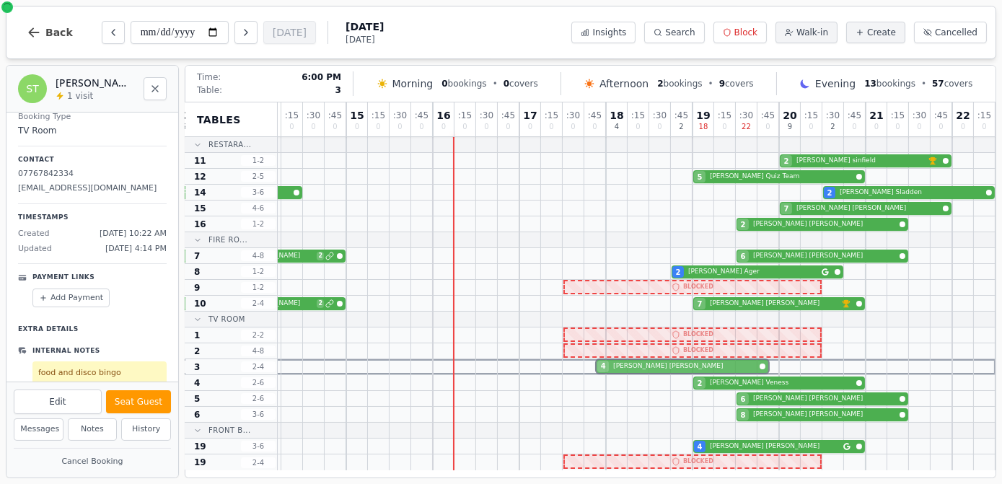
drag, startPoint x: 674, startPoint y: 353, endPoint x: 672, endPoint y: 367, distance: 13.8
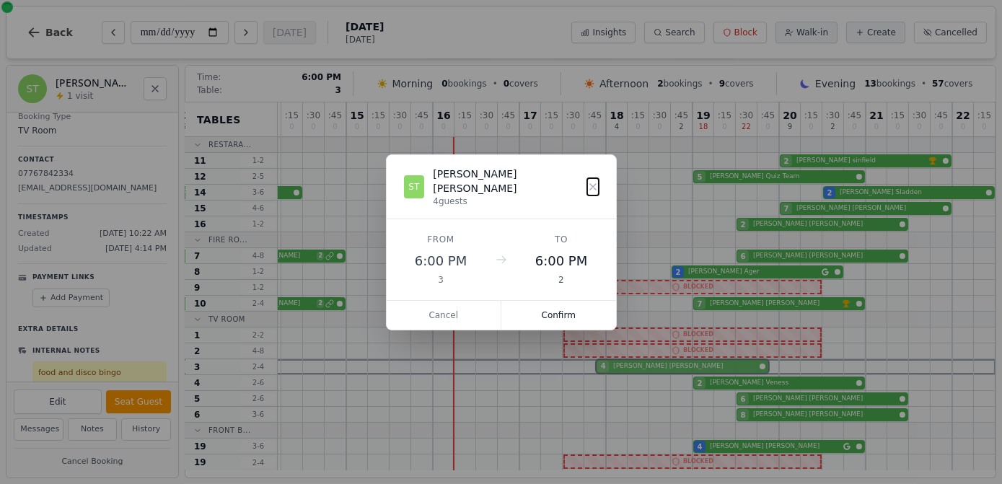
click at [673, 367] on div "11 0 : 15 0 : 30 0 : 45 0 12 0 : 15 0 : 30 3 : 45 0 13 6 : 15 0 : 30 0 : 45 0 1…" at bounding box center [498, 286] width 996 height 368
click at [582, 304] on button "Confirm" at bounding box center [558, 315] width 115 height 29
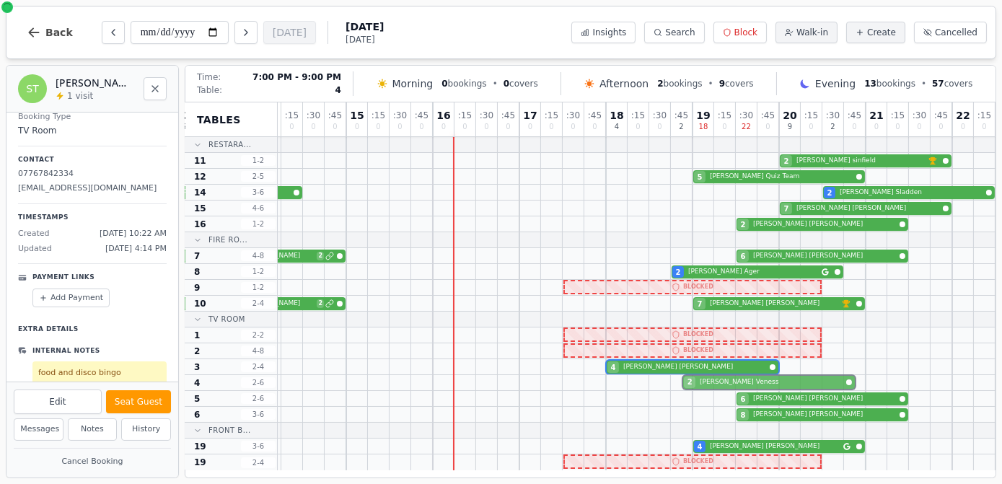
click at [725, 384] on div "2 Jenny Veness" at bounding box center [498, 383] width 996 height 16
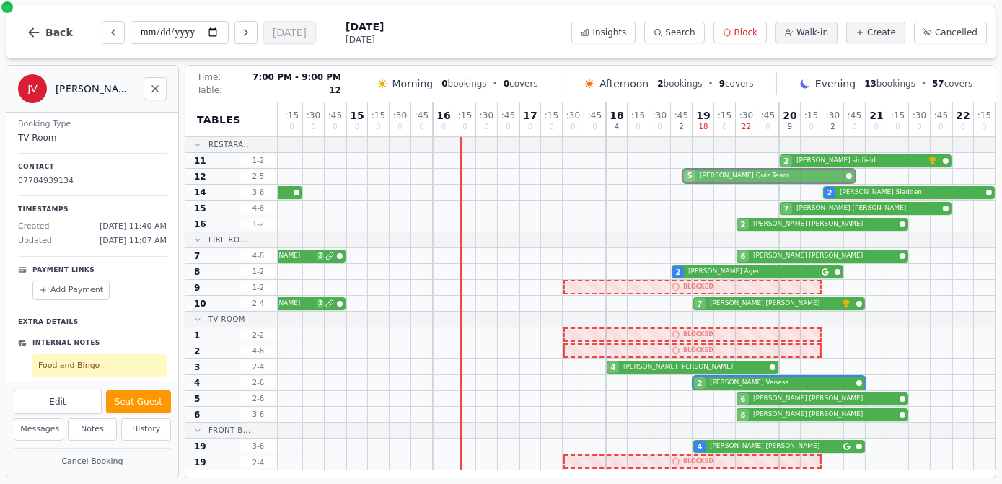
click at [771, 178] on div "5 Craig Quiz Team" at bounding box center [498, 177] width 996 height 16
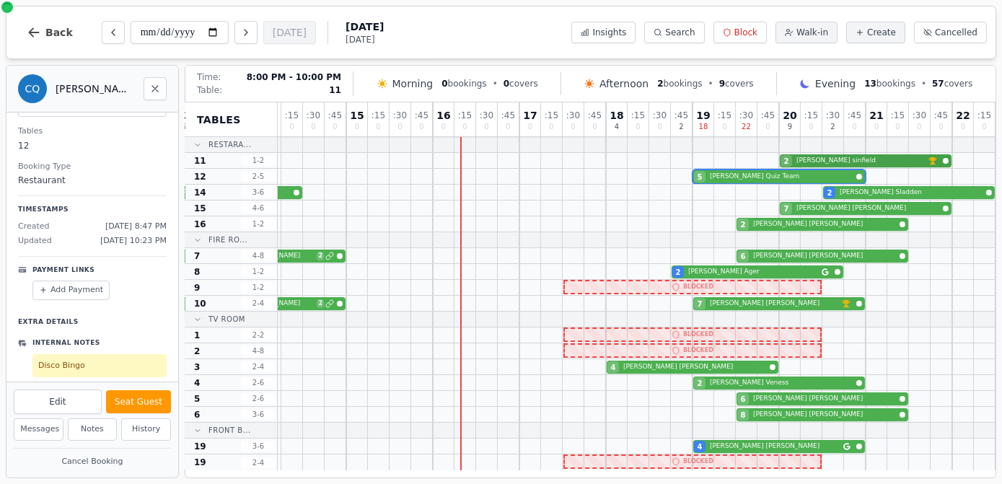
click at [831, 158] on div "2 Richard sinfield VIP customer (10 visits)" at bounding box center [498, 161] width 996 height 16
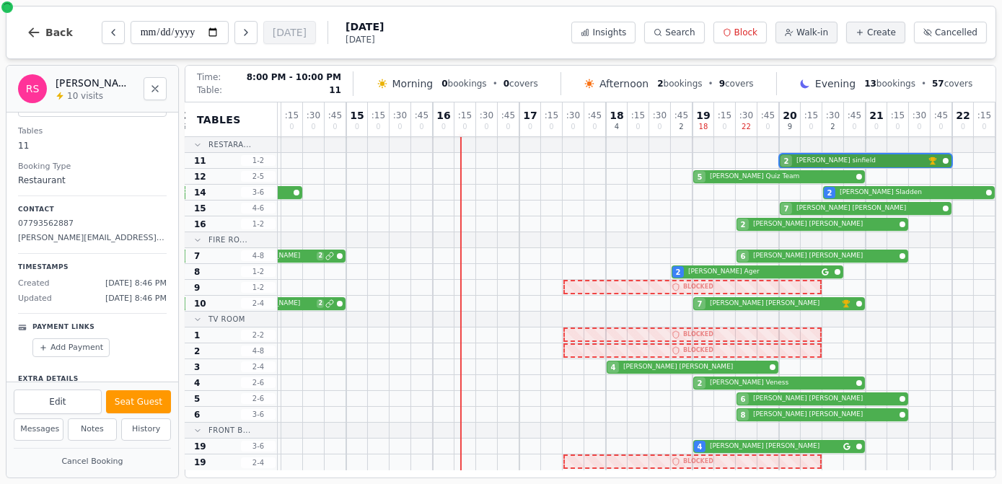
scroll to position [169, 0]
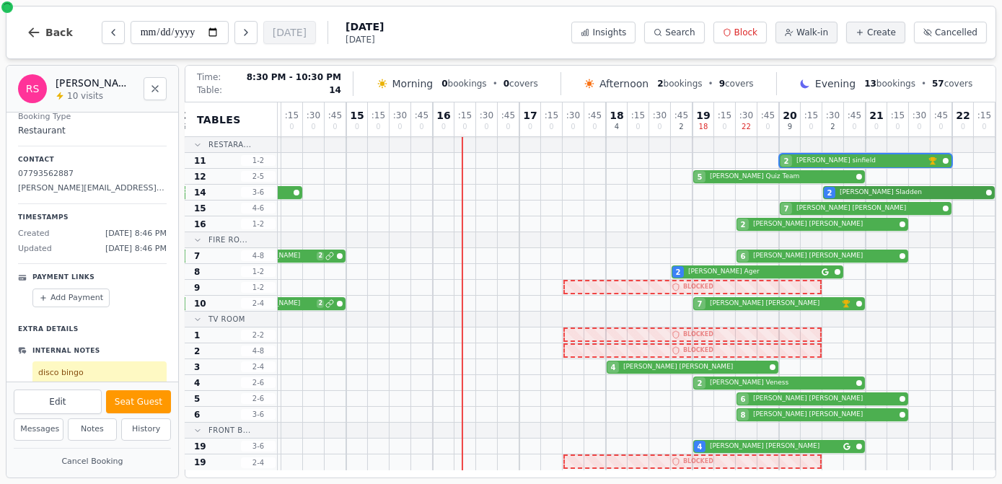
click at [846, 189] on div "3 Chantelle Regan 2 Laura Sladden" at bounding box center [498, 193] width 996 height 16
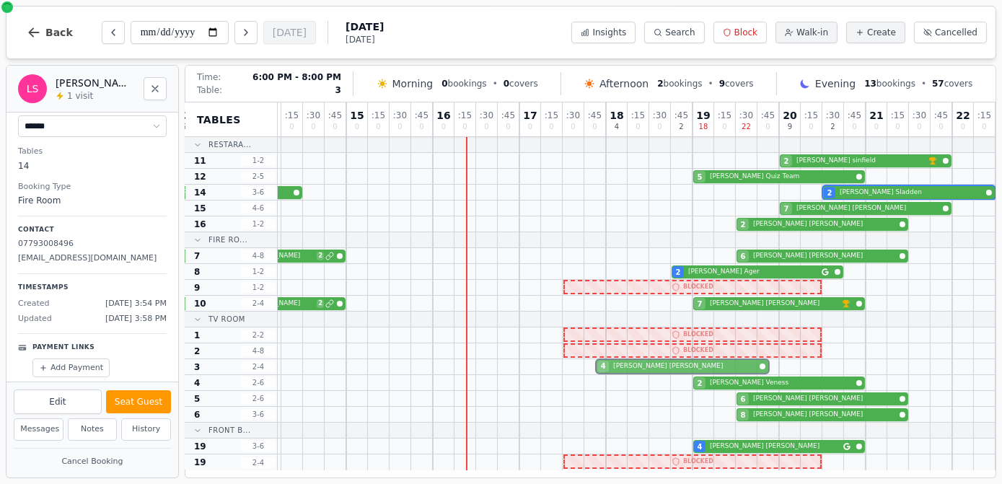
click at [639, 363] on div "4 Sally Thorton" at bounding box center [498, 367] width 996 height 16
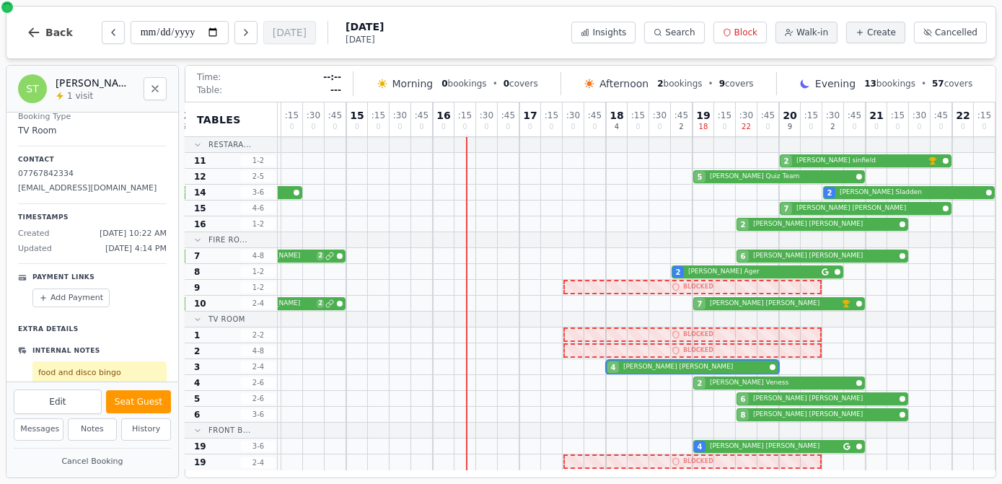
scroll to position [177, 0]
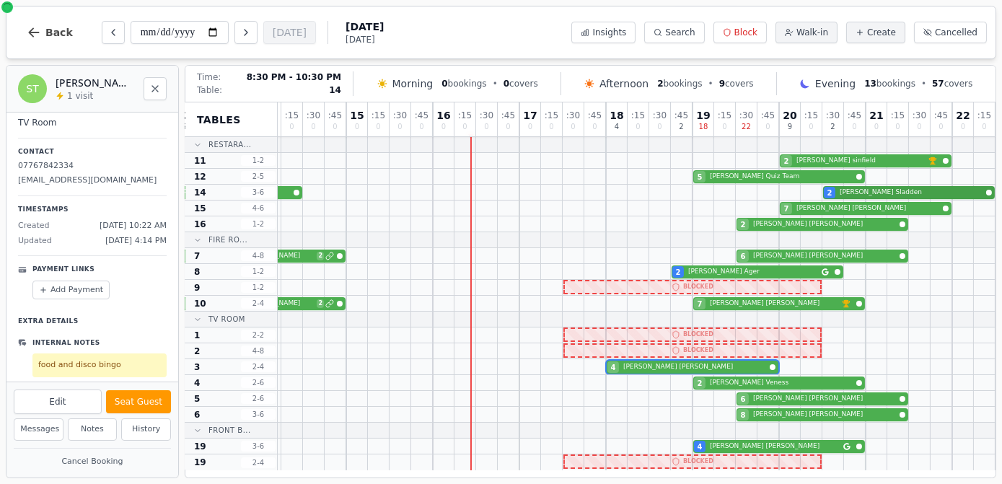
click at [860, 193] on div "3 Chantelle Regan 2 Laura Sladden" at bounding box center [498, 193] width 996 height 16
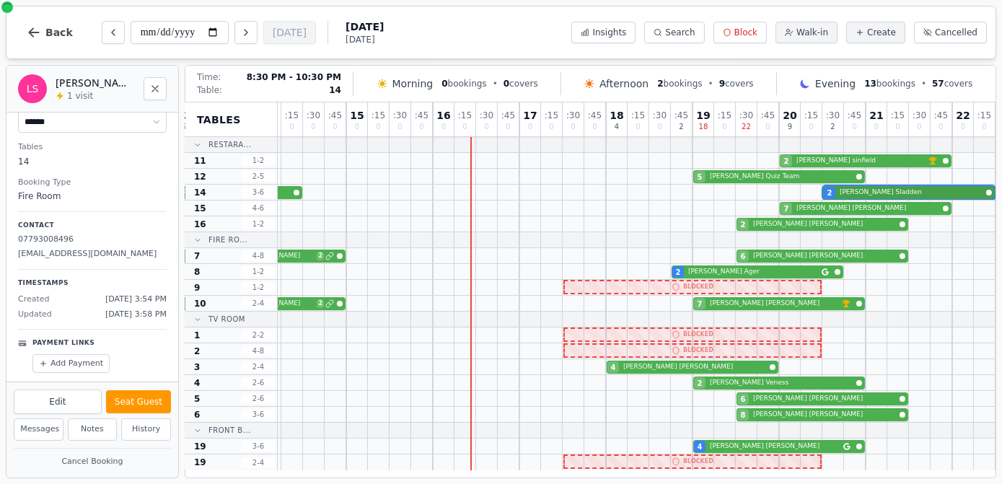
select select "*"
